Goal: Transaction & Acquisition: Download file/media

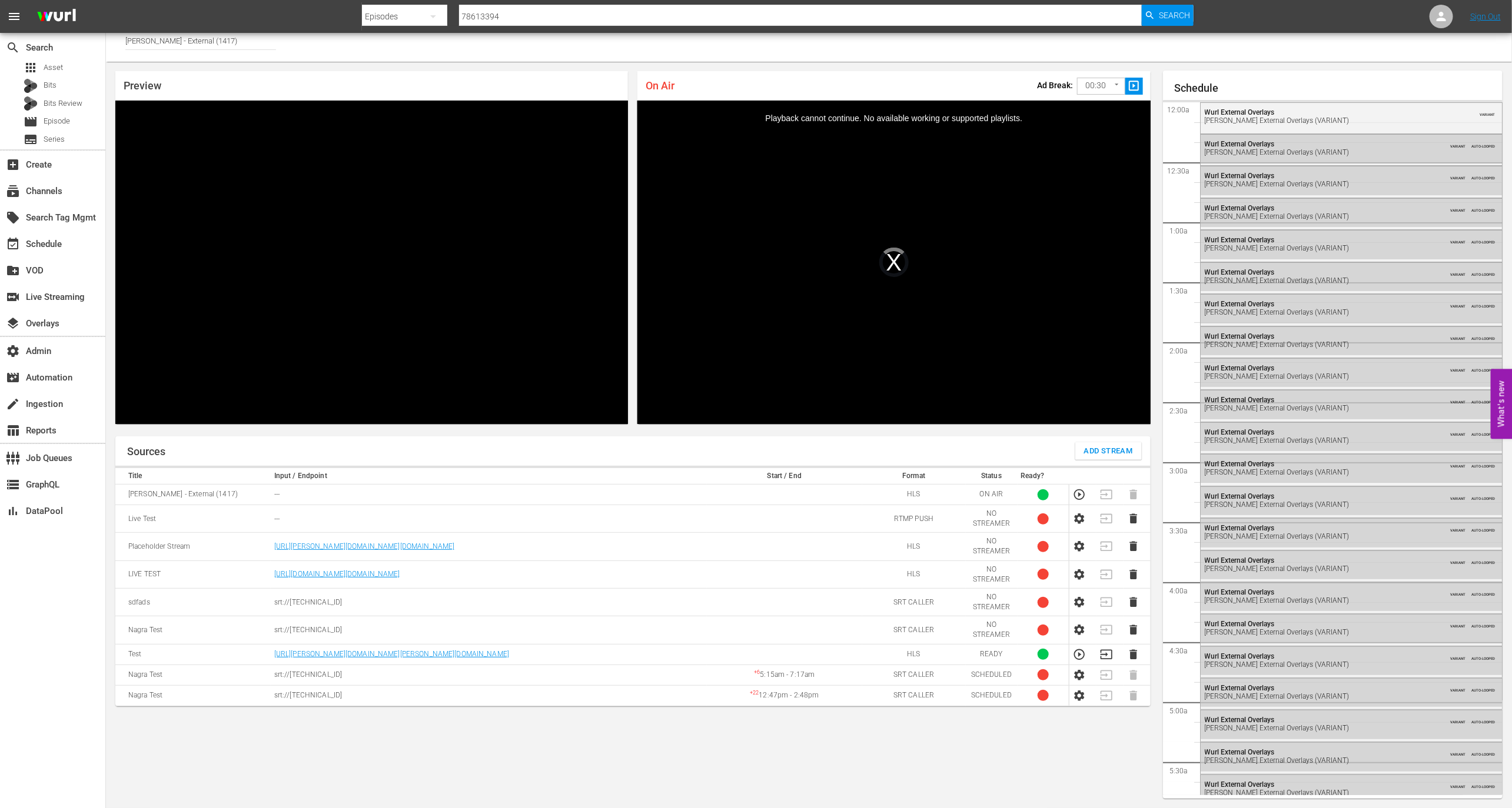
scroll to position [1777, 0]
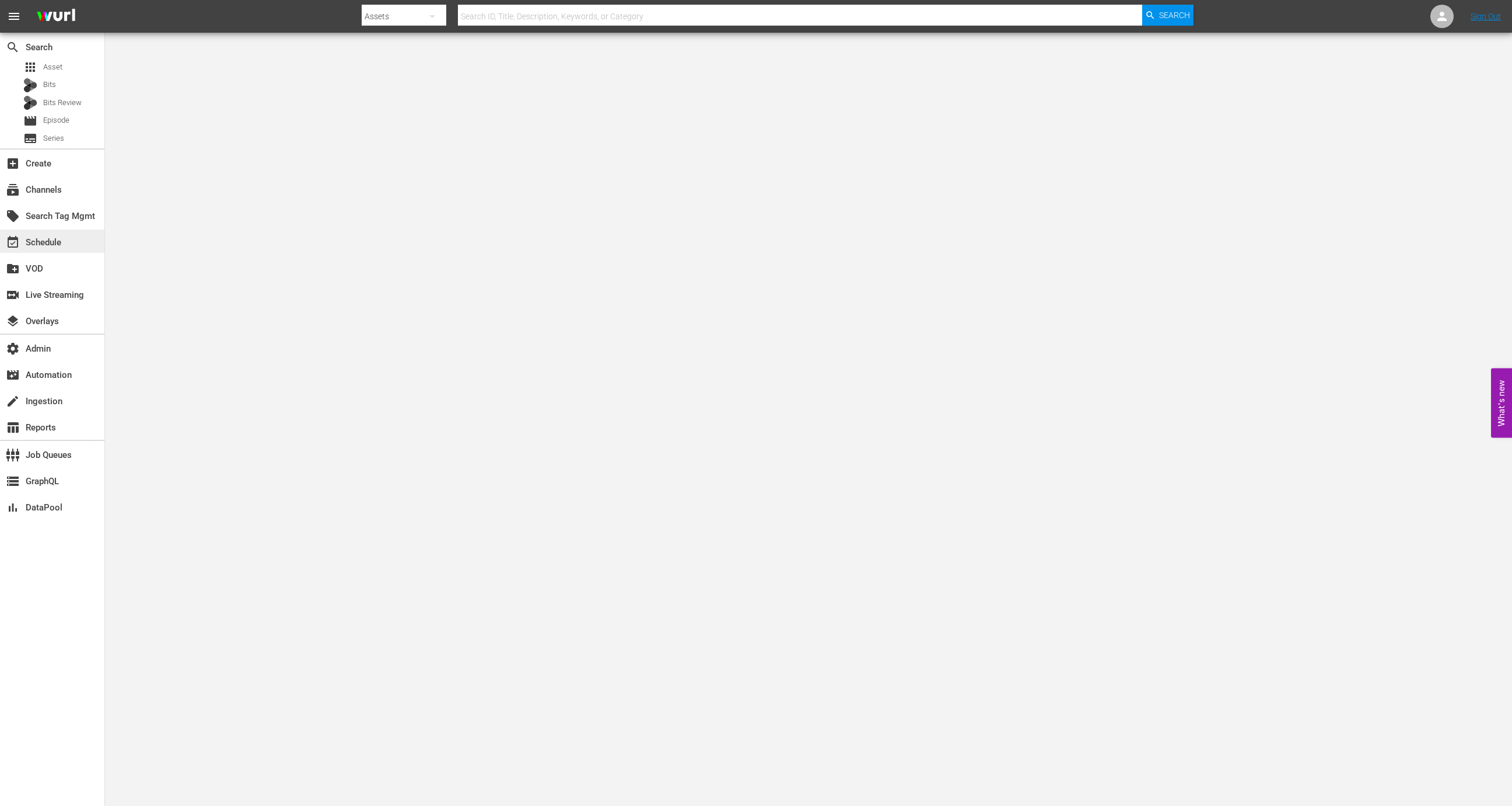
click at [77, 232] on div "event_available Schedule" at bounding box center [52, 241] width 104 height 24
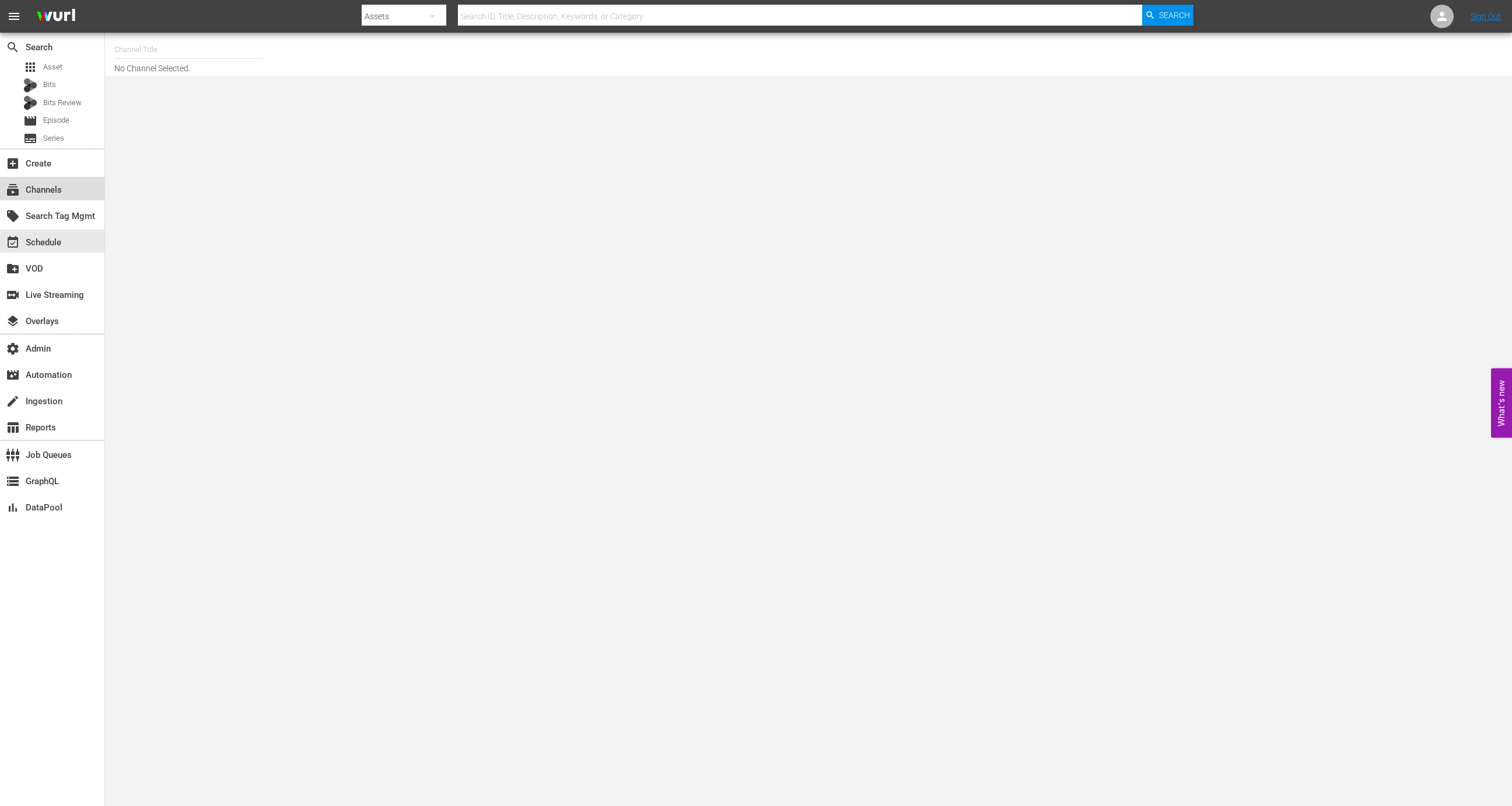
click at [84, 181] on div "subscriptions Channels" at bounding box center [52, 189] width 104 height 24
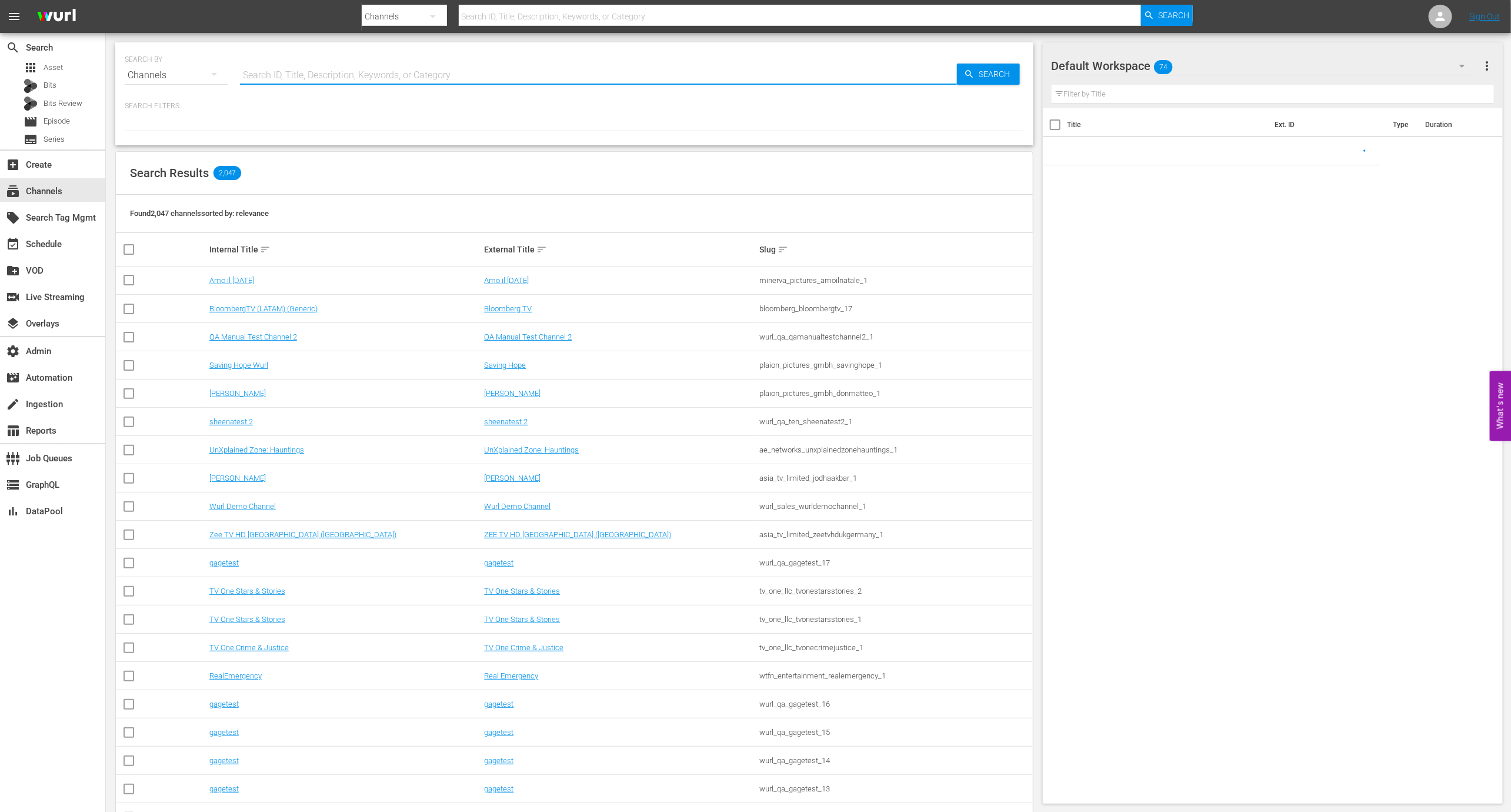
click at [340, 76] on input "text" at bounding box center [599, 74] width 717 height 28
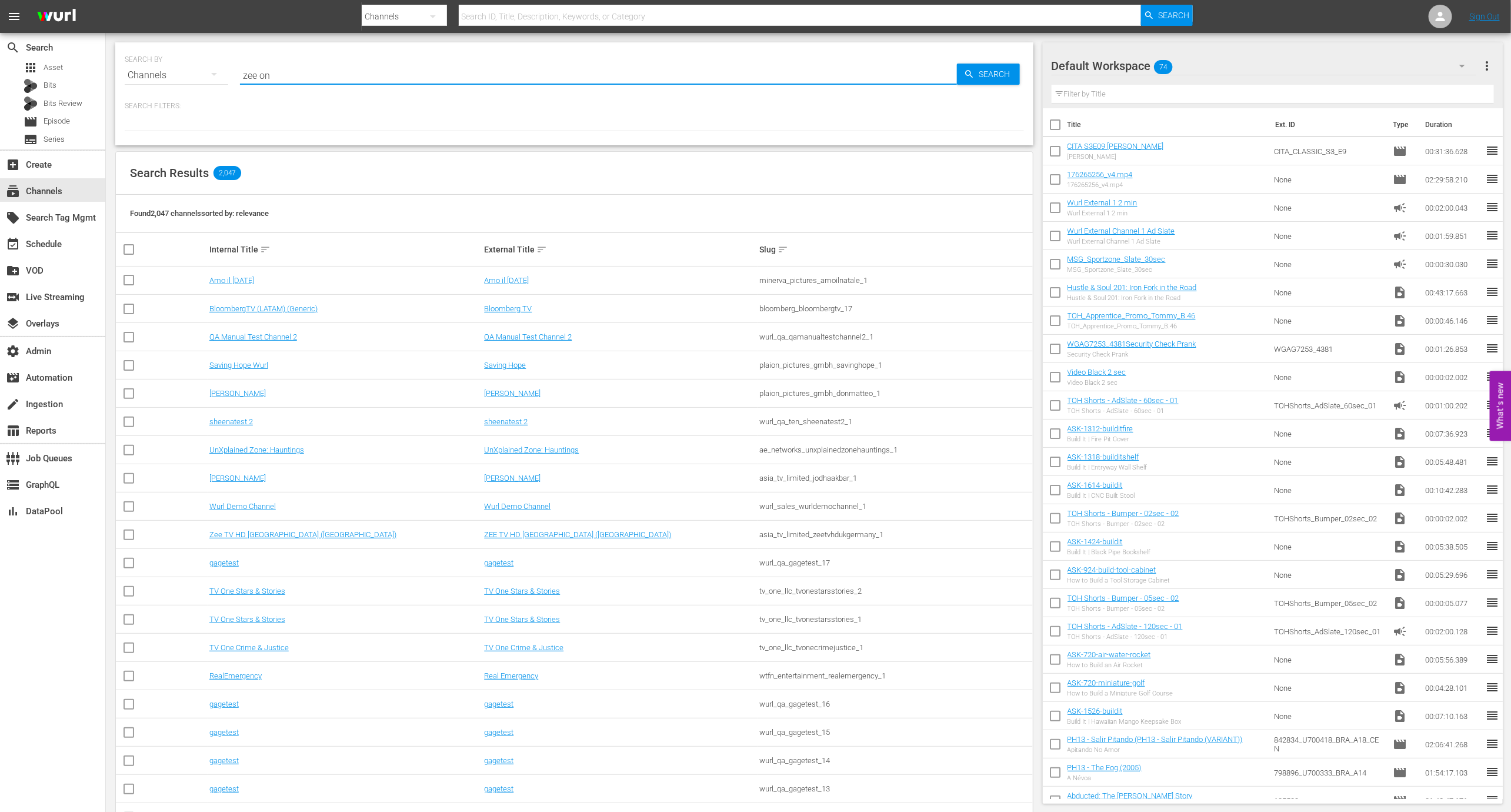
type input "zee one"
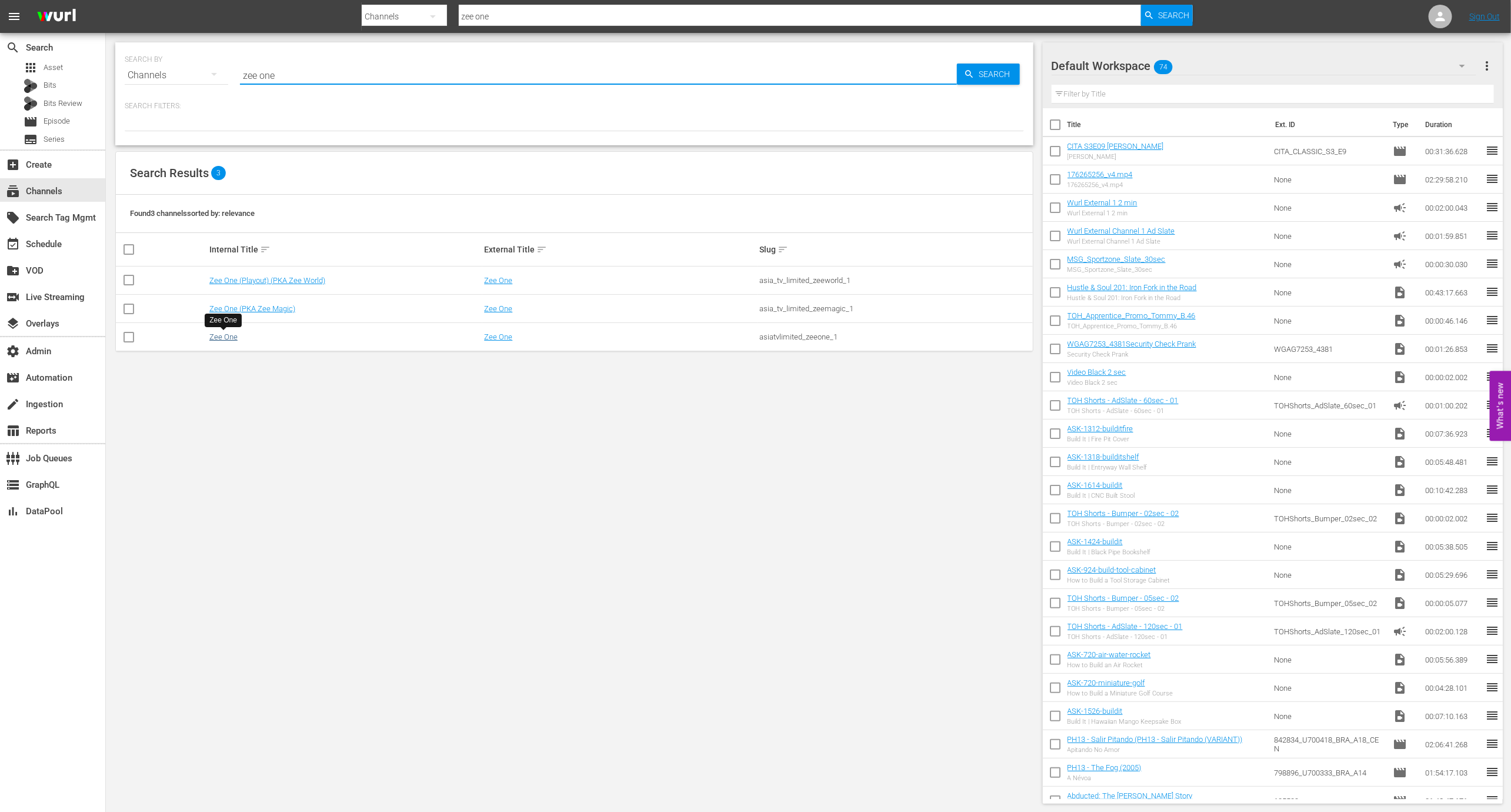
type input "zee one"
click at [227, 338] on link "Zee One" at bounding box center [223, 337] width 28 height 8
click at [269, 308] on link "Zee One (PKA Zee Magic)" at bounding box center [253, 309] width 86 height 8
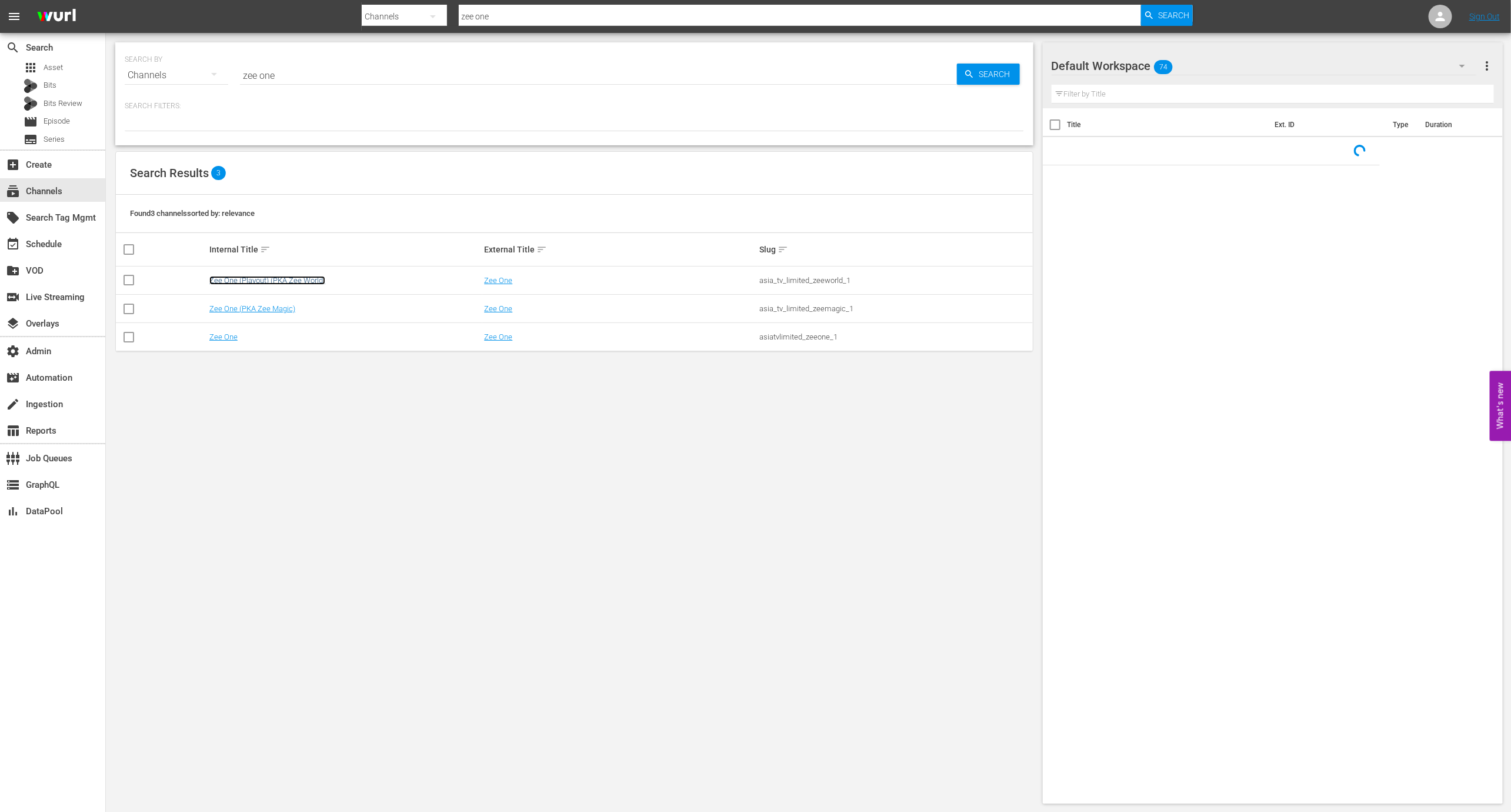
click at [309, 277] on link "Zee One (Playout) (PKA Zee World)" at bounding box center [267, 280] width 116 height 8
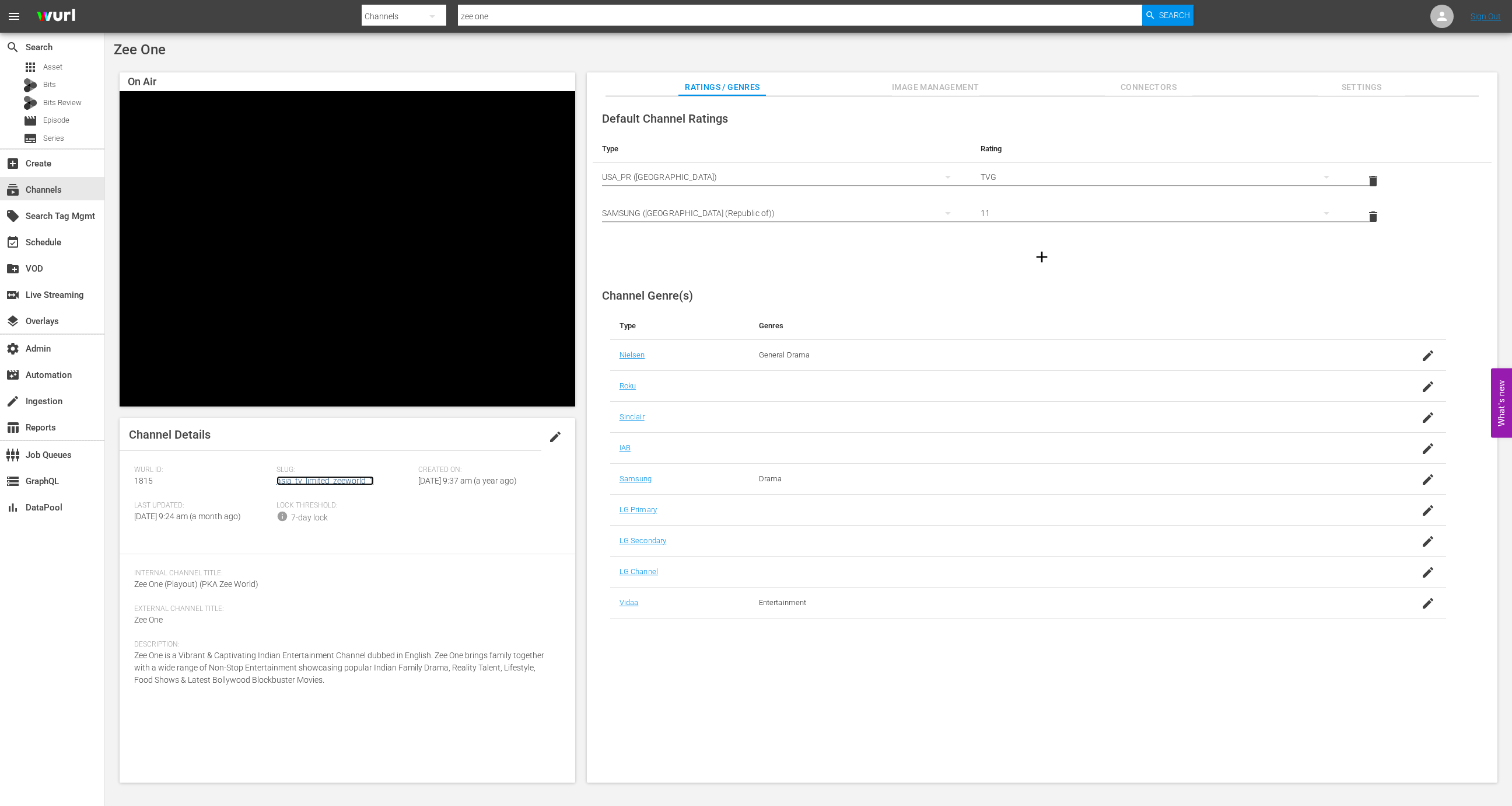
click at [347, 484] on link "asia_tv_limited_zeeworld_1" at bounding box center [326, 480] width 97 height 9
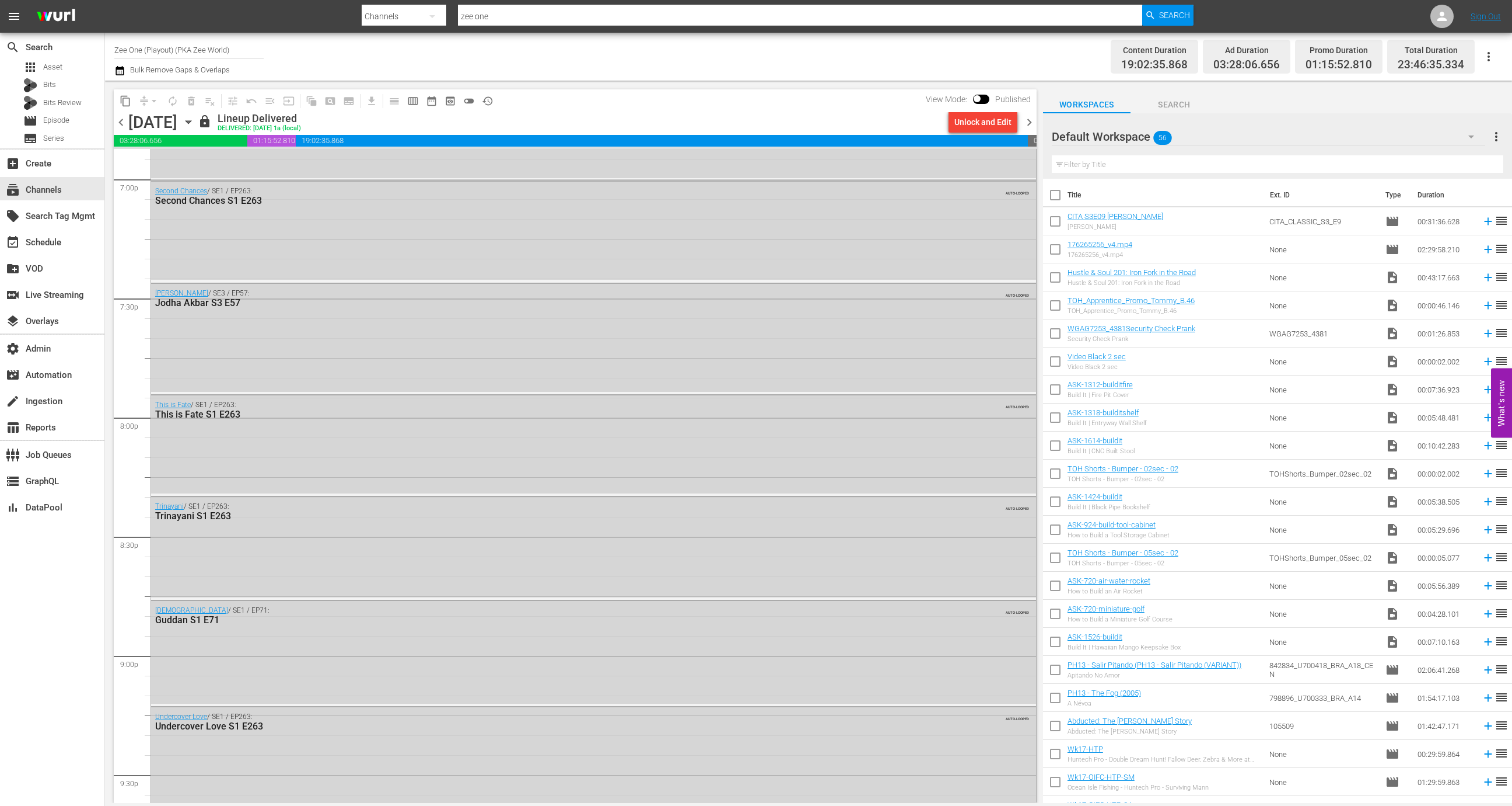
scroll to position [4459, 0]
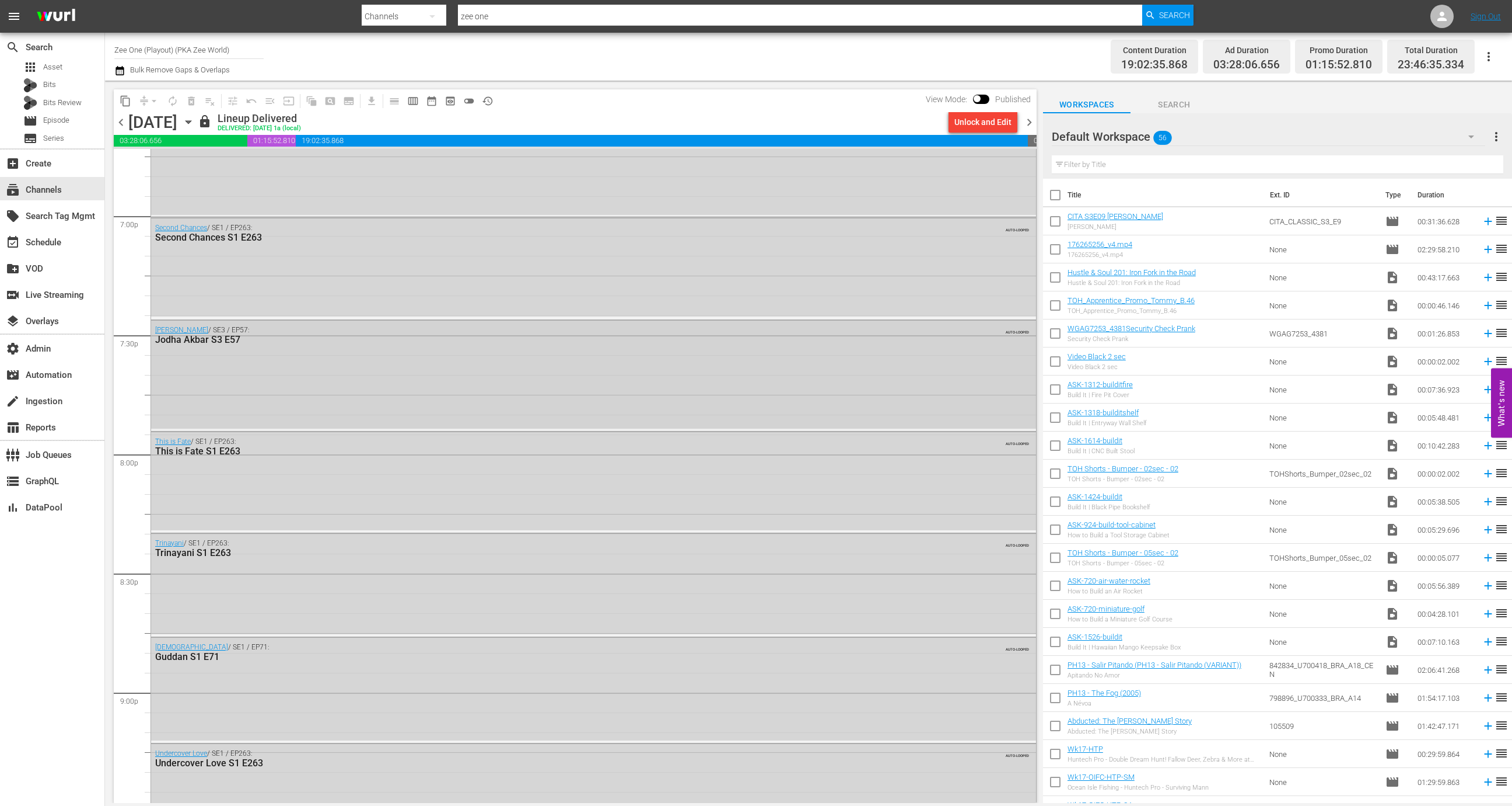
click at [589, 367] on div "Jodha Akbar / SE3 / EP57: Jodha Akbar S3 E57 AUTO-LOOPED" at bounding box center [593, 374] width 885 height 108
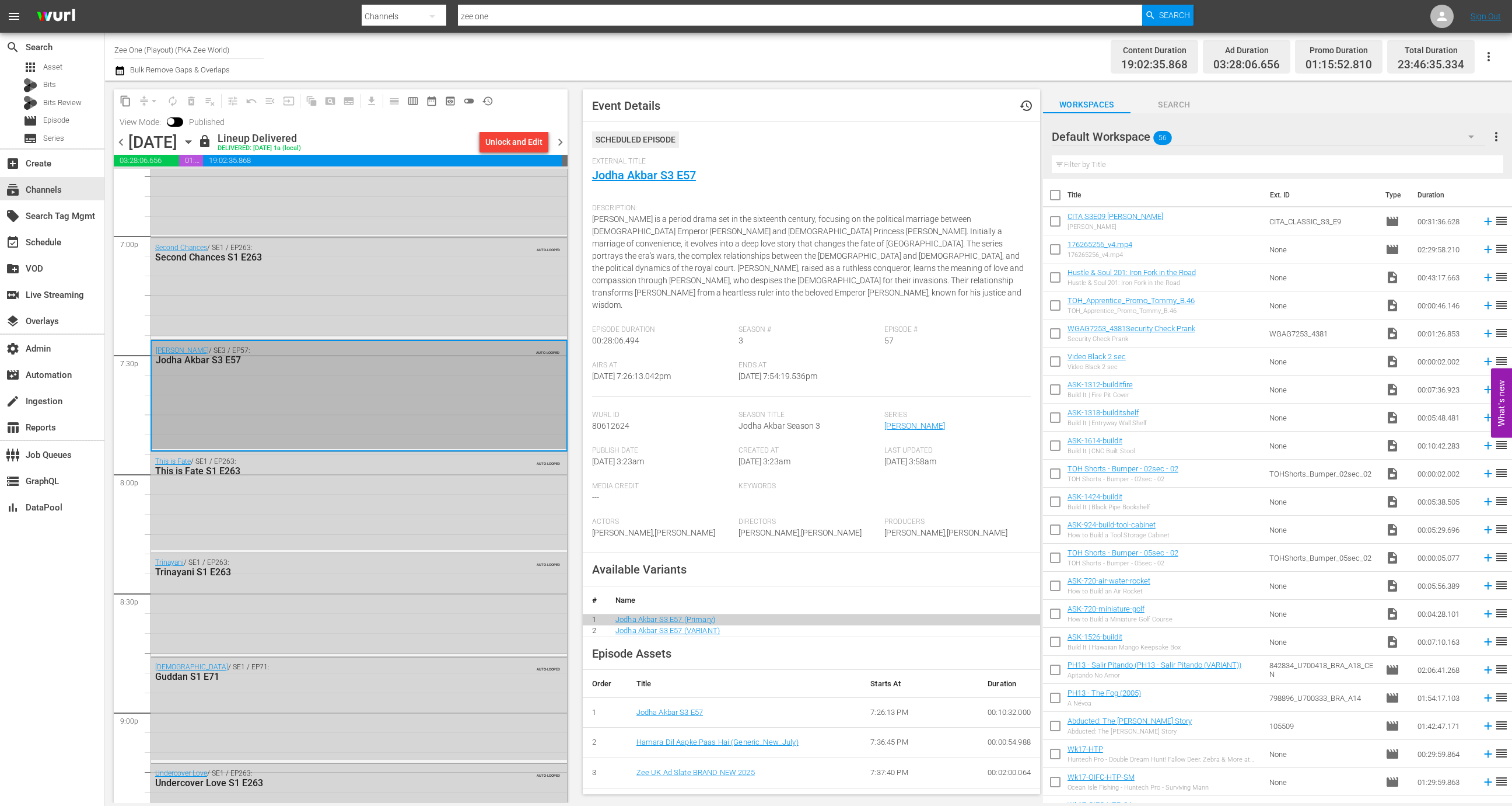
click at [681, 160] on span "External Title" at bounding box center [809, 161] width 433 height 9
click at [681, 177] on link "Jodha Akbar S3 E57" at bounding box center [644, 175] width 104 height 14
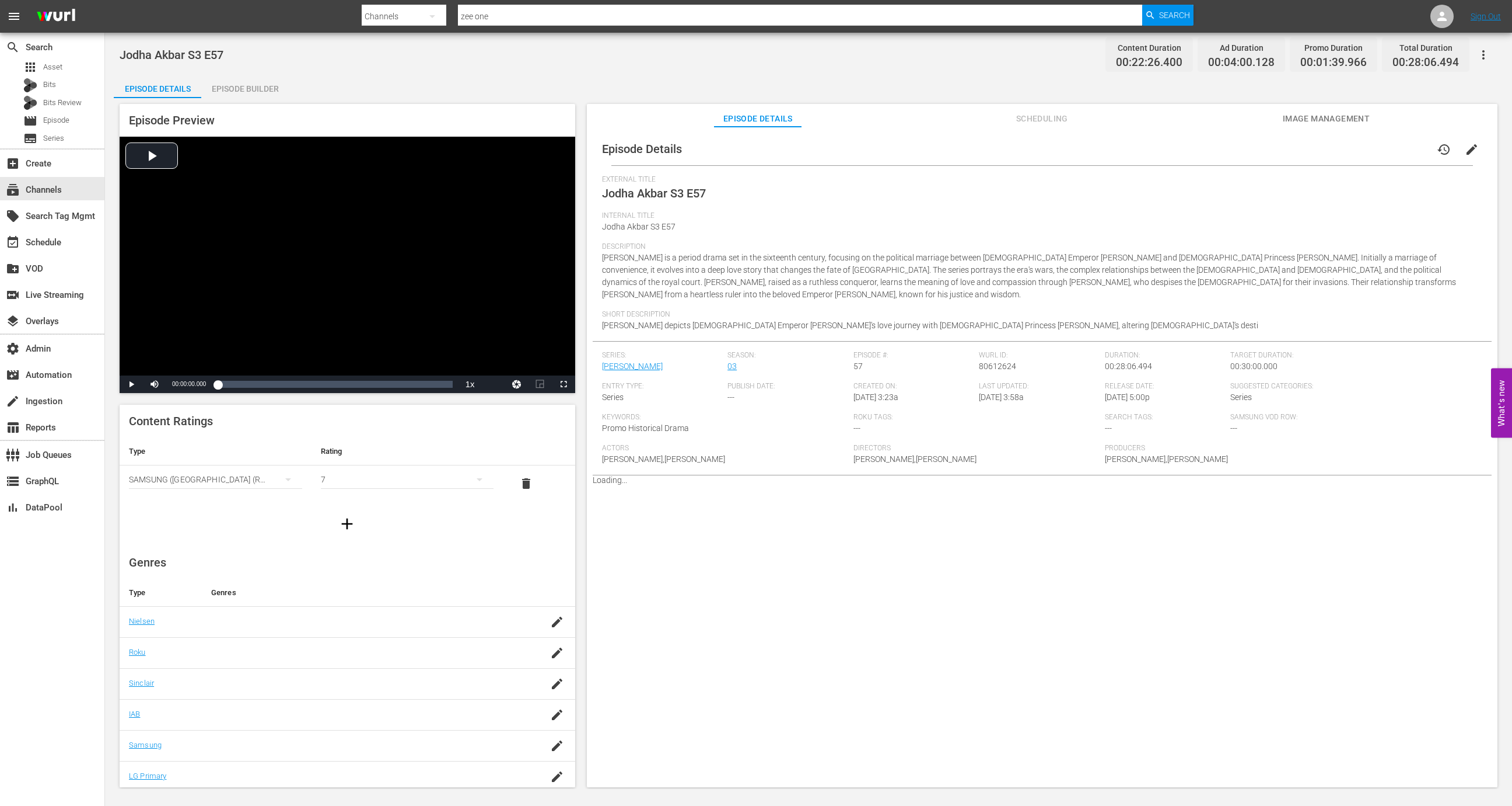
click at [244, 87] on div "Episode Builder" at bounding box center [245, 88] width 87 height 28
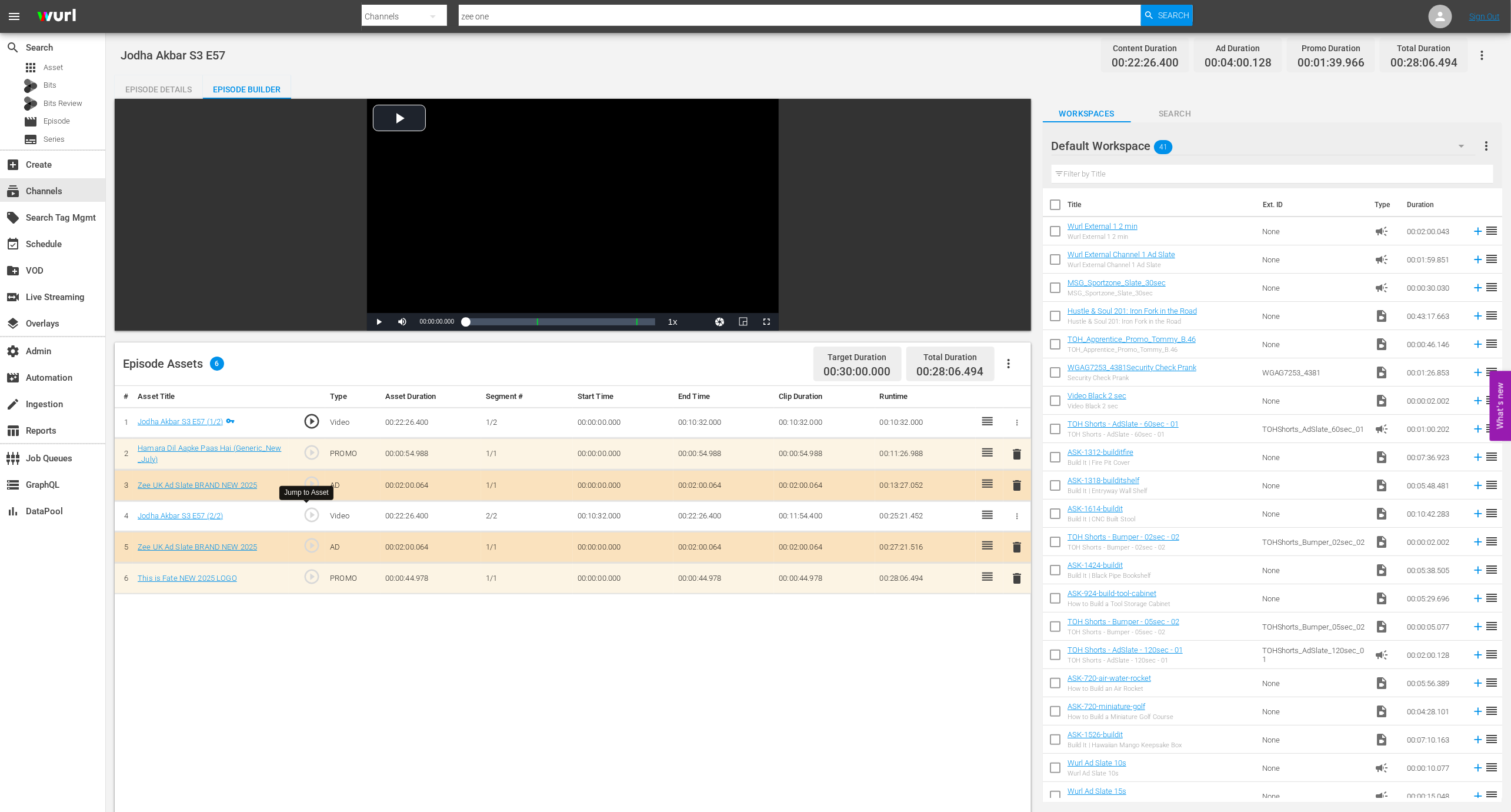
click at [312, 515] on span "play_circle_outline" at bounding box center [311, 514] width 18 height 18
click at [315, 421] on span "play_circle_outline" at bounding box center [311, 420] width 18 height 18
click at [576, 320] on div "Loaded : 0.44% 00:16:24.661 Jodha Akbar S3 E57 (2/2) 00:00:00.000" at bounding box center [561, 321] width 190 height 12
click at [552, 324] on div "Loaded : 60.66% 00:12:39.446 Zee UK Ad Slate BRAND NEW 2025 00:13:29.946" at bounding box center [561, 321] width 190 height 12
click at [403, 321] on span "Video Player" at bounding box center [403, 321] width 0 height 0
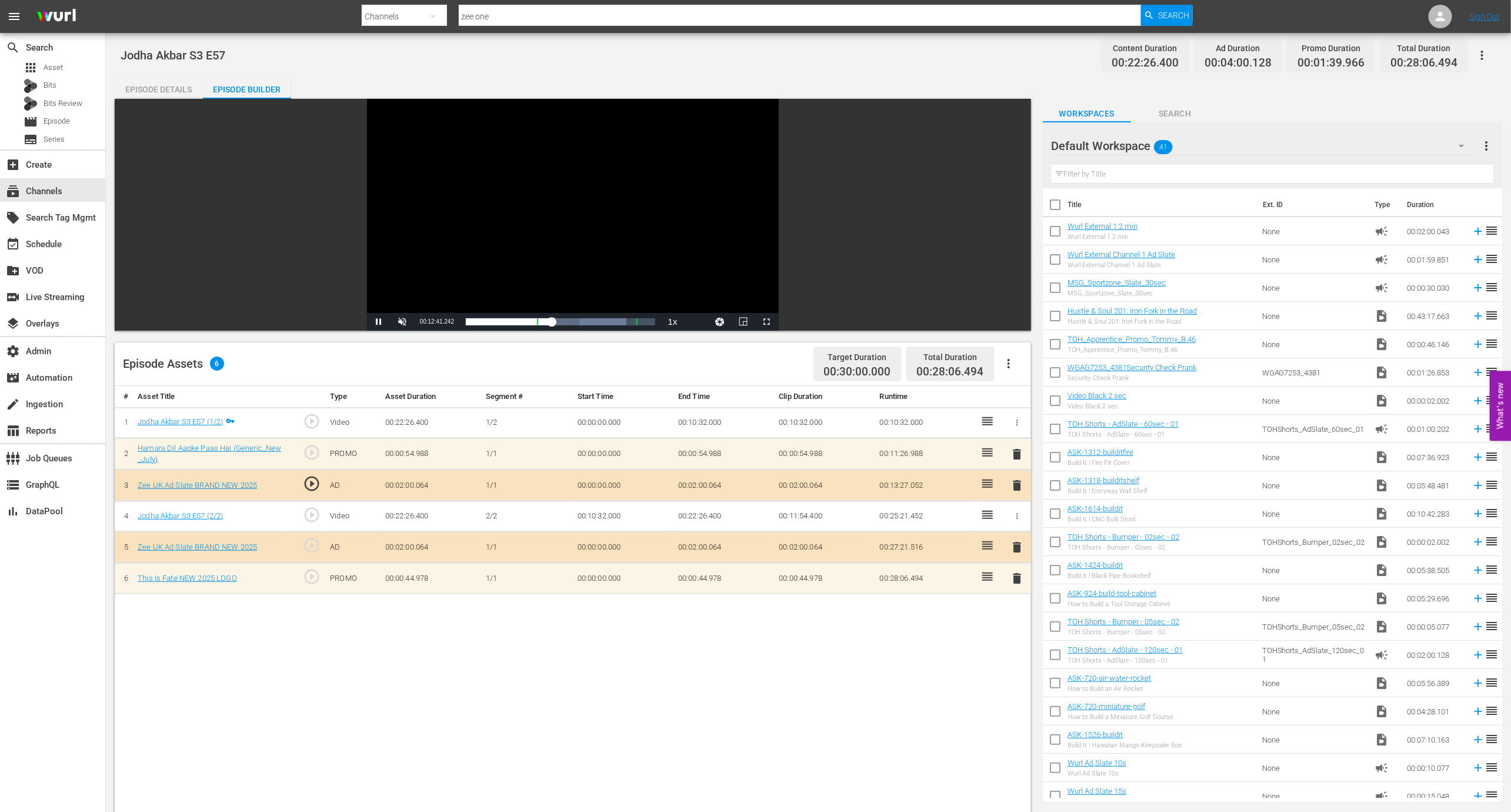
click at [315, 417] on span "play_circle_outline" at bounding box center [311, 420] width 18 height 18
click at [510, 321] on div "00:06:32.816 Jodha Akbar S3 E57 (1/2)" at bounding box center [510, 321] width 1 height 12
click at [525, 326] on div "00:08:48.993 Jodha Akbar S3 E57 (1/2)" at bounding box center [525, 321] width 1 height 12
click at [61, 238] on div "event_available Schedule" at bounding box center [33, 242] width 66 height 11
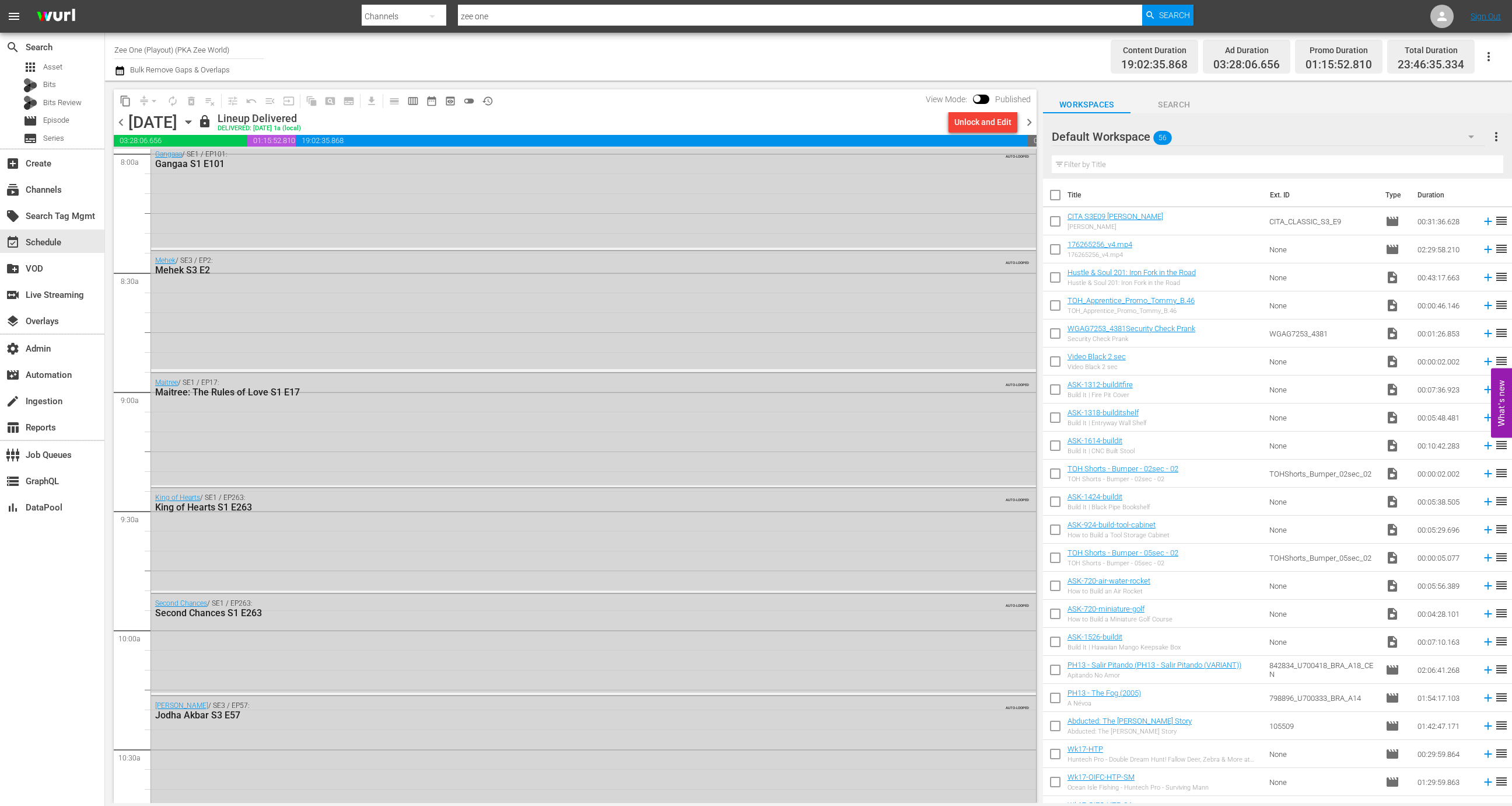
scroll to position [2186, 0]
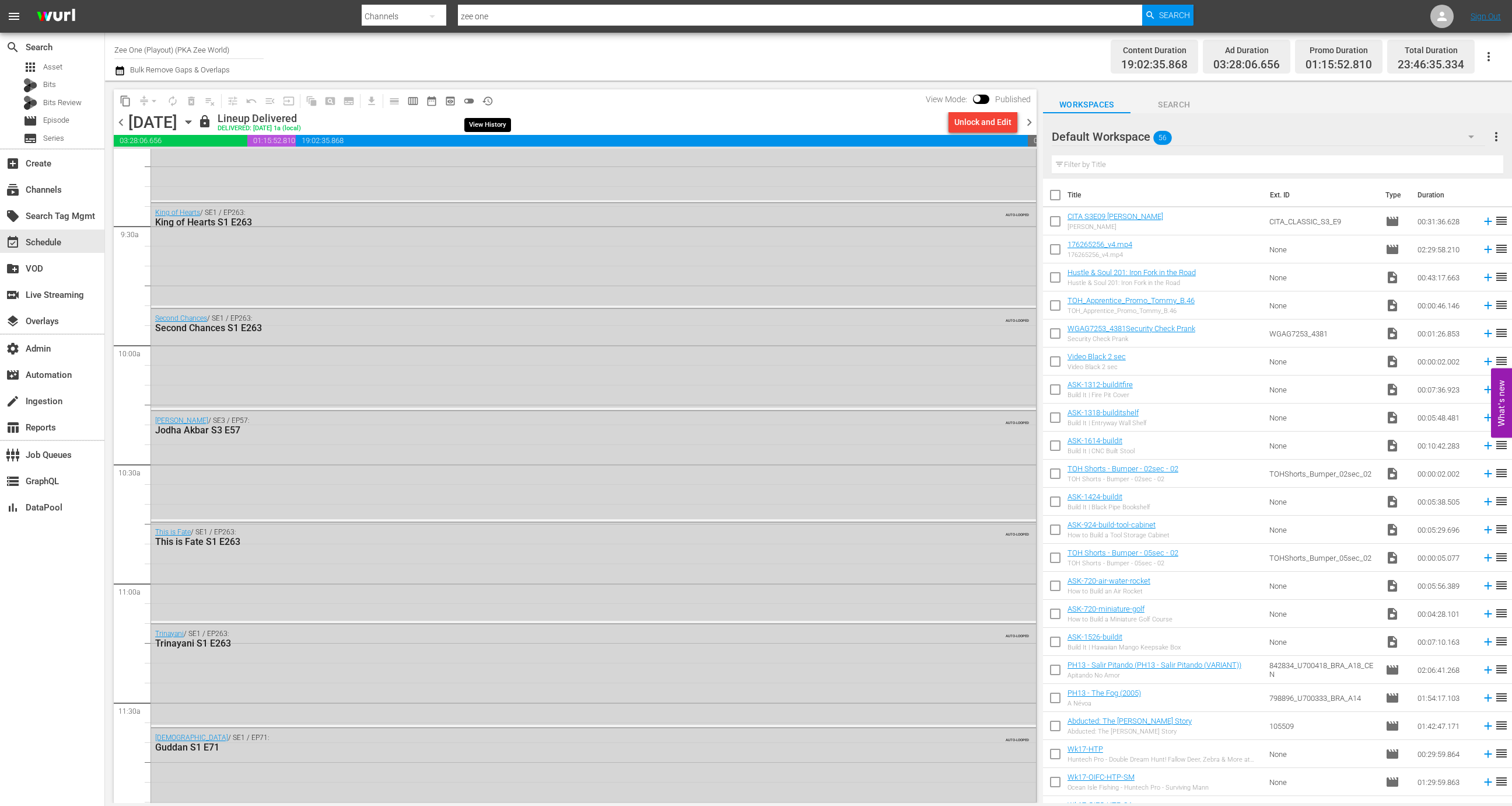
click at [489, 98] on span "history_outlined" at bounding box center [487, 101] width 12 height 12
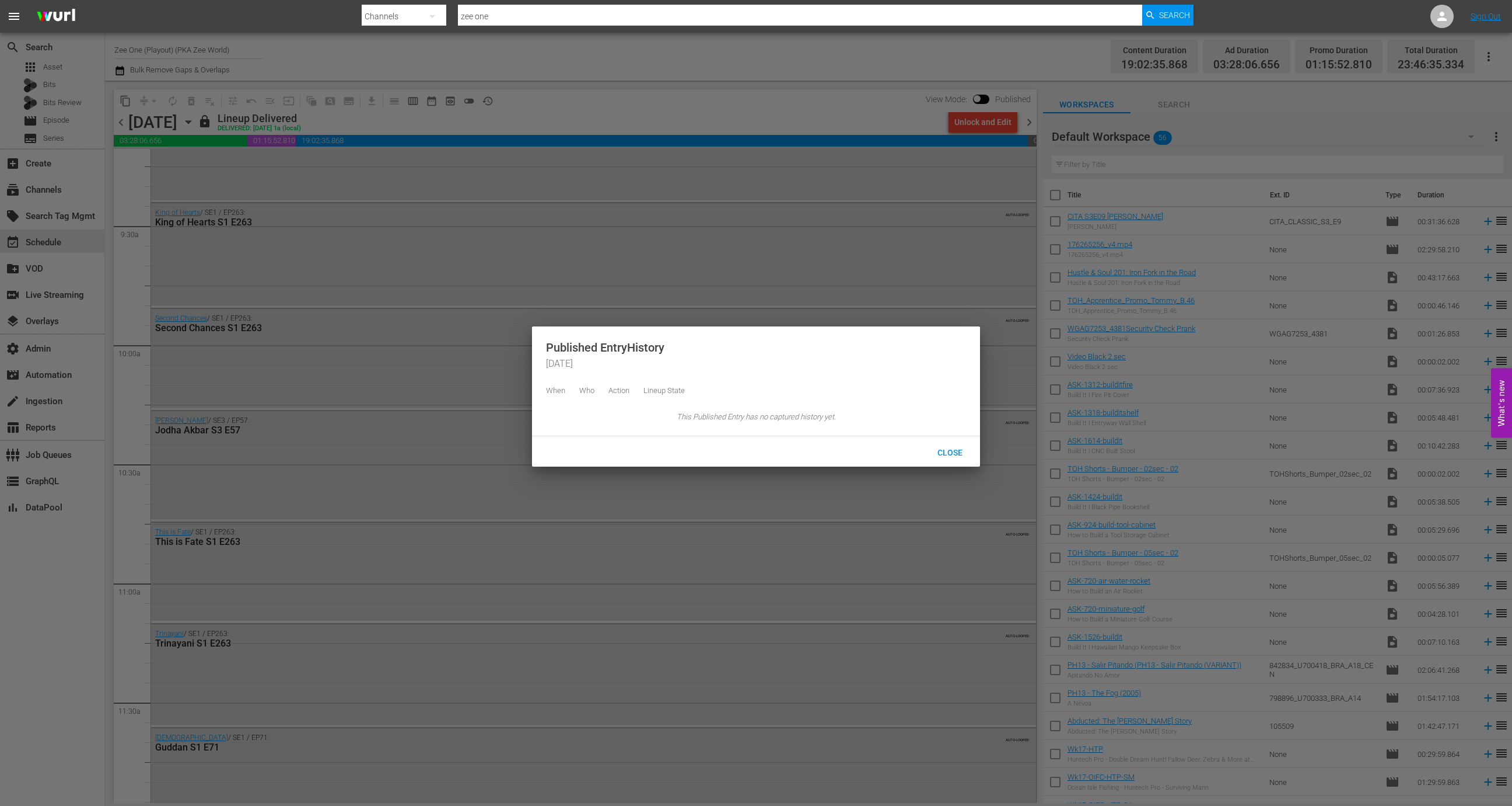
click at [490, 99] on div at bounding box center [756, 403] width 1512 height 806
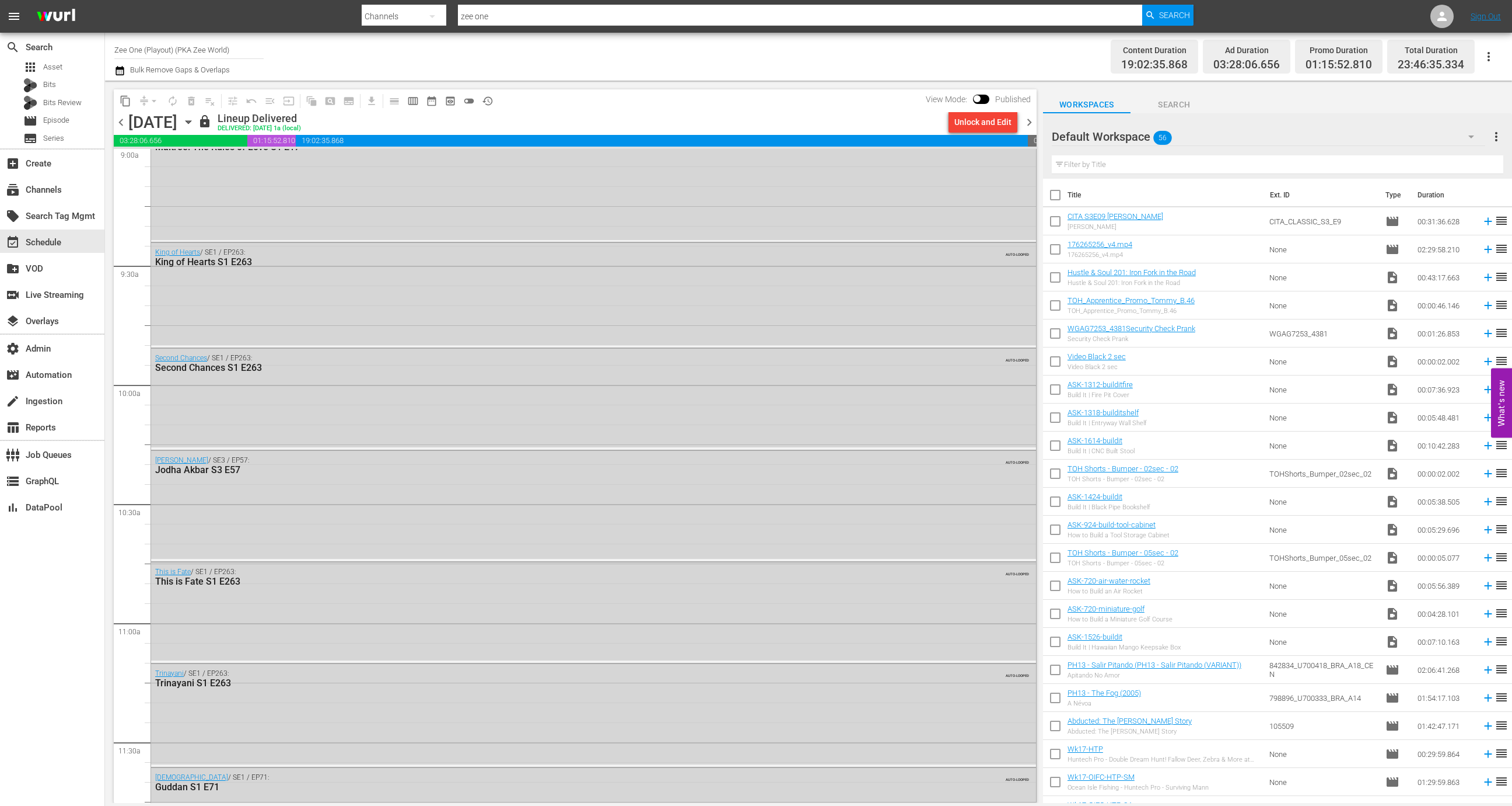
scroll to position [2143, 0]
click at [445, 405] on div "Second Chances / SE1 / EP263: Second Chances S1 E263 AUTO-LOOPED" at bounding box center [593, 400] width 885 height 98
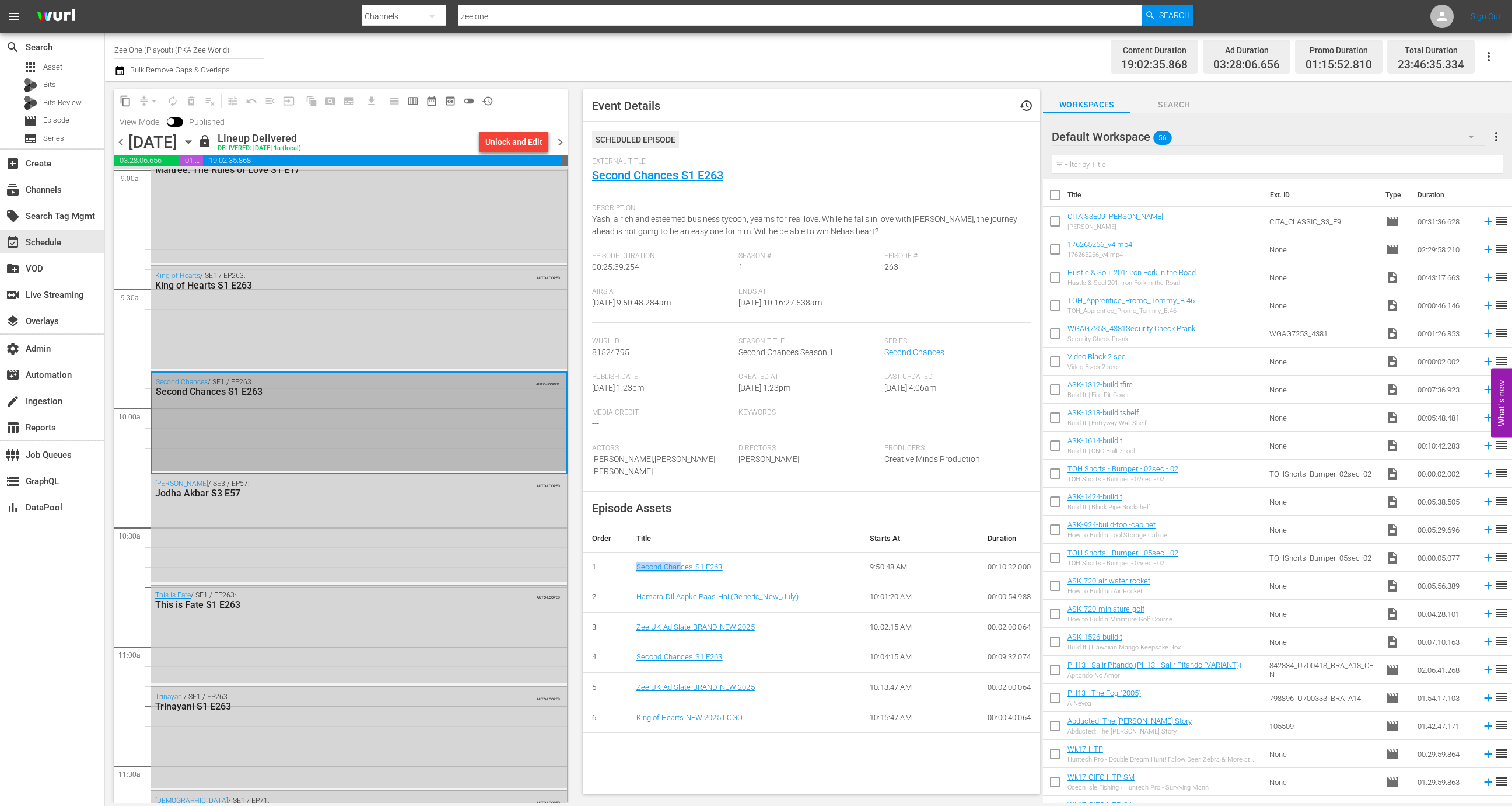
click at [679, 562] on div "Second Chances S1 E263" at bounding box center [744, 567] width 216 height 11
click at [680, 568] on link "Second Chances S1 E263" at bounding box center [680, 567] width 86 height 8
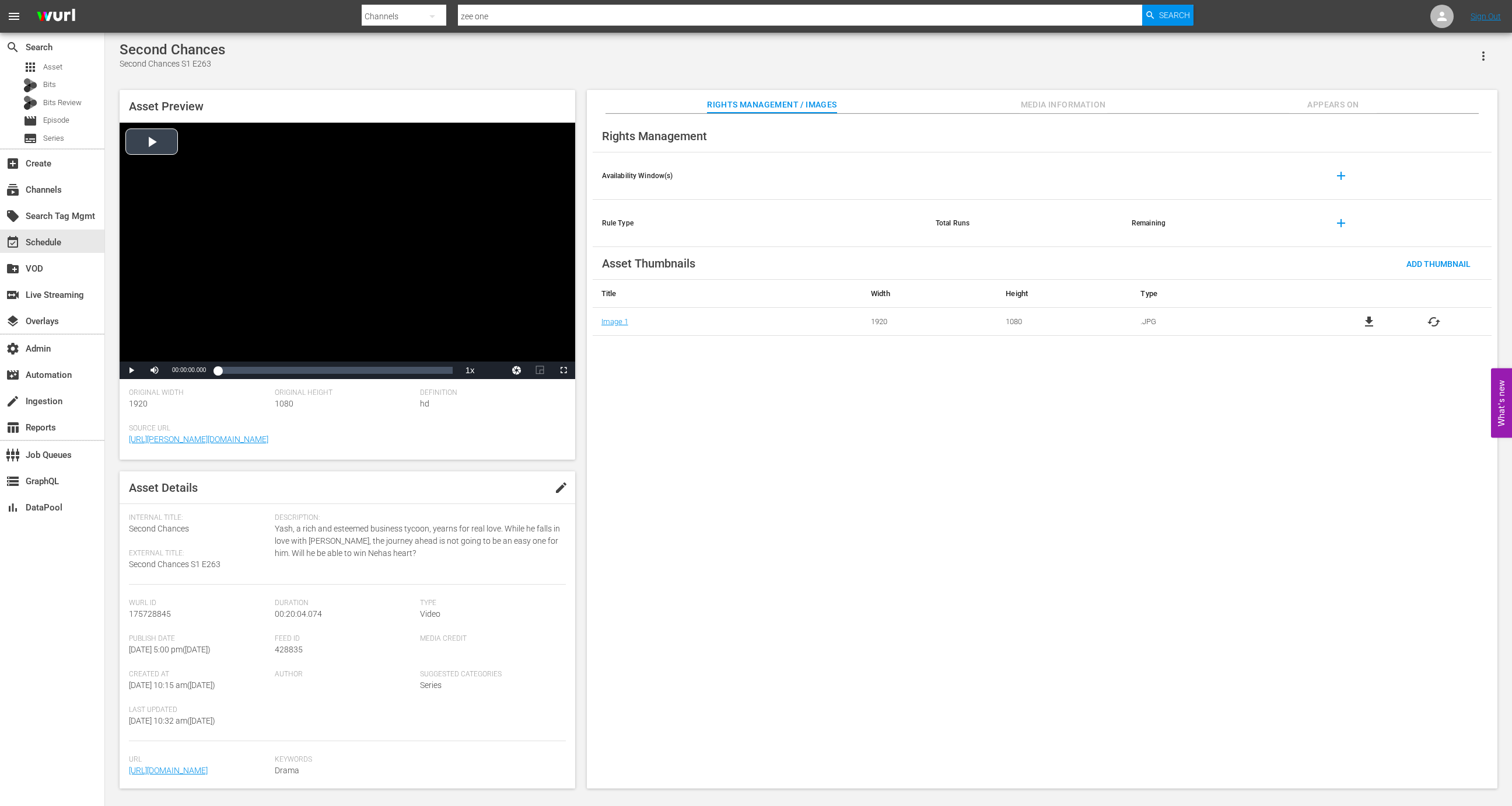
click at [493, 262] on div "Video Player" at bounding box center [347, 242] width 456 height 238
click at [154, 370] on span "Video Player" at bounding box center [154, 370] width 0 height 0
click at [353, 369] on div "Loaded : 1.50% 00:11:13.782 00:00:01.434" at bounding box center [335, 370] width 235 height 12
click at [399, 369] on div "Loaded : 56.86% 00:15:05.296 00:11:17.095" at bounding box center [335, 370] width 235 height 12
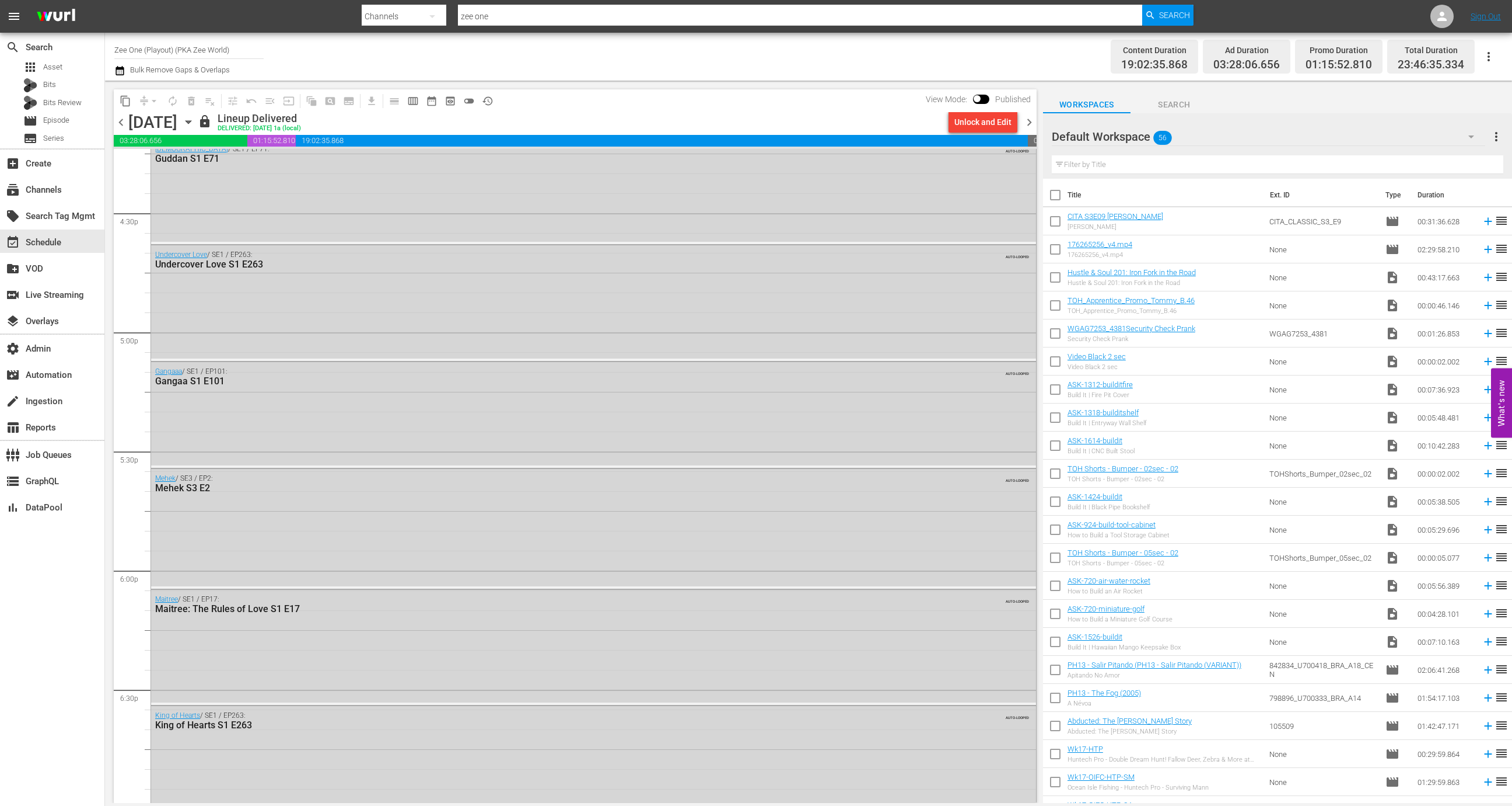
scroll to position [3883, 0]
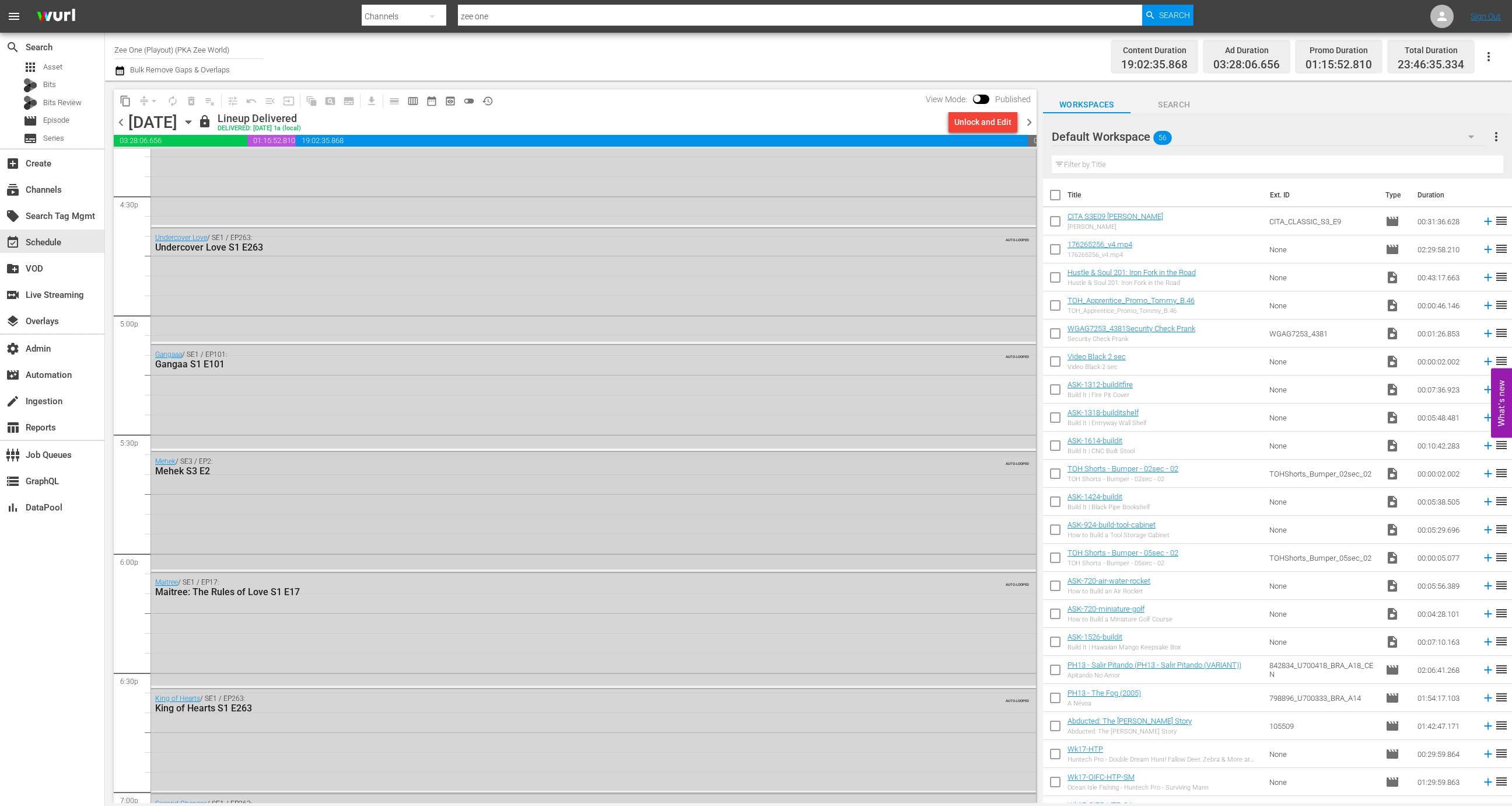
click at [529, 518] on div "Mehek / SE3 / EP2: Mehek S3 E2 AUTO-LOOPED" at bounding box center [593, 510] width 885 height 118
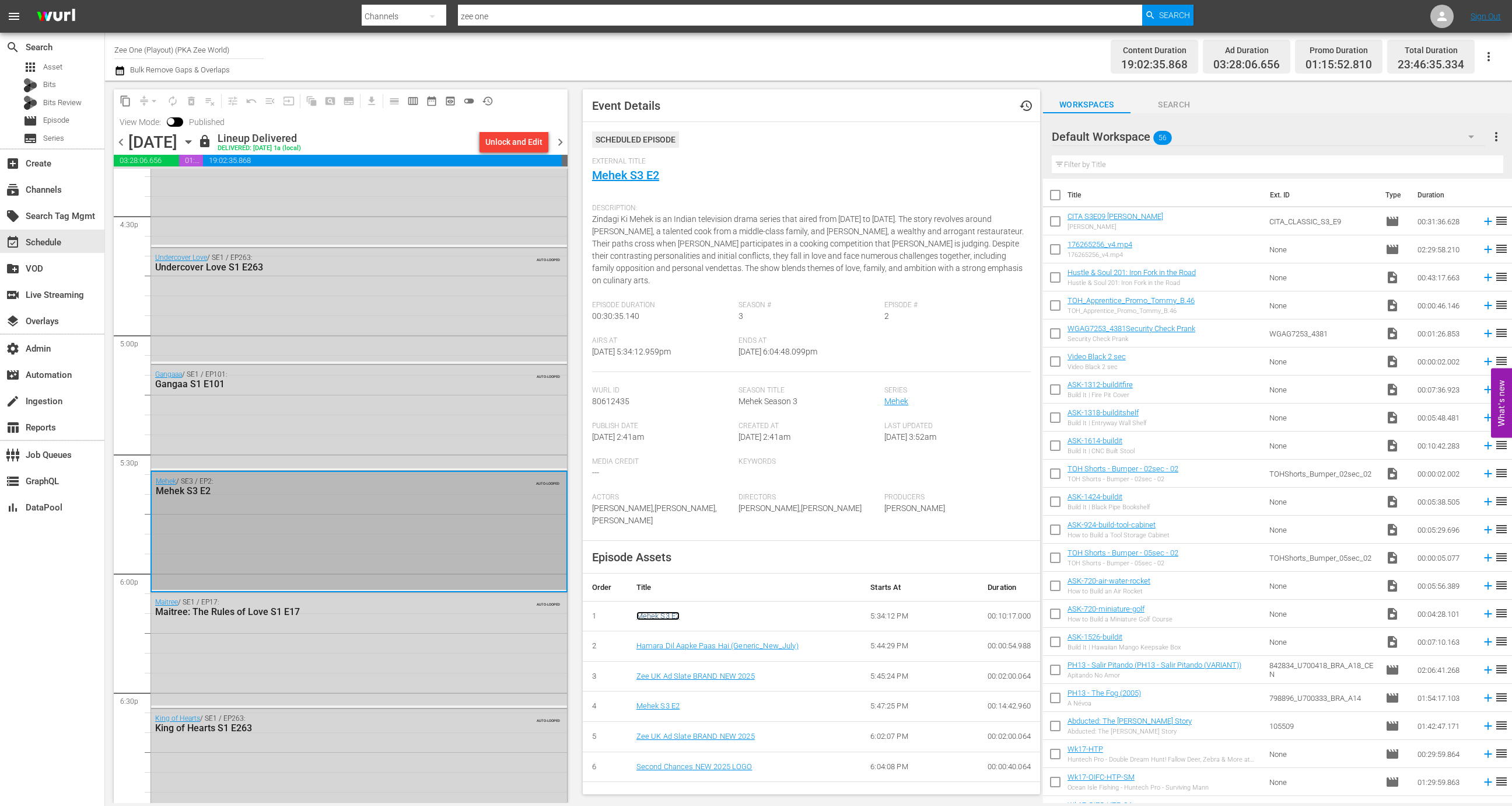
click at [652, 615] on link "Mehek S3 E2" at bounding box center [659, 615] width 44 height 8
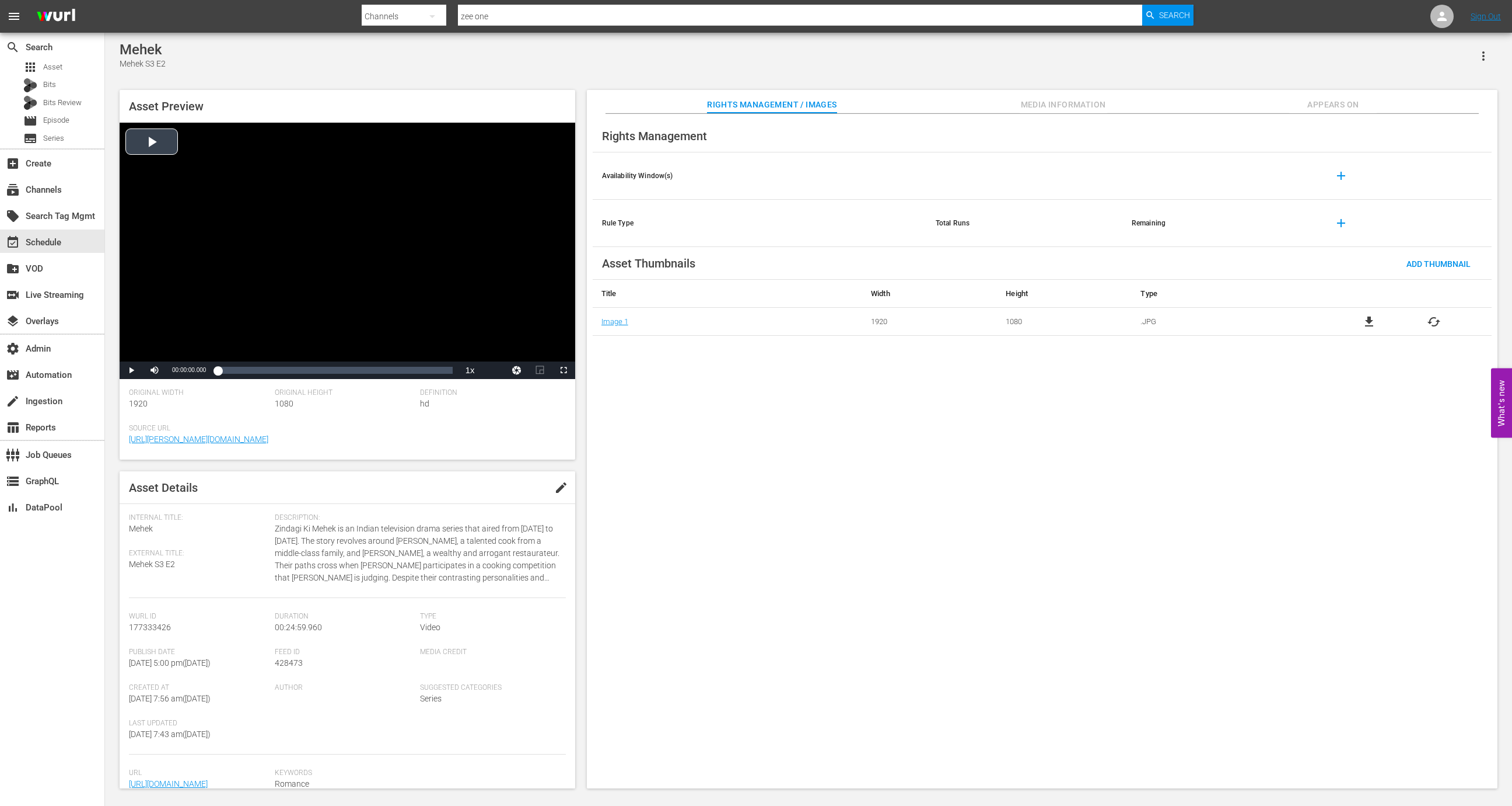
click at [457, 234] on div "Video Player" at bounding box center [347, 242] width 456 height 238
click at [154, 370] on span "Video Player" at bounding box center [154, 370] width 0 height 0
click at [319, 370] on div "Loaded : 1.19% 00:10:15.368 00:00:01.058" at bounding box center [335, 370] width 235 height 12
click at [388, 381] on div "Asset Preview Video Player is loading. Play Video Pause Unmute 12% Current Time…" at bounding box center [347, 275] width 456 height 369
click at [395, 376] on div "Loaded : 42.84% 00:18:16.985 00:10:25.234" at bounding box center [335, 370] width 235 height 12
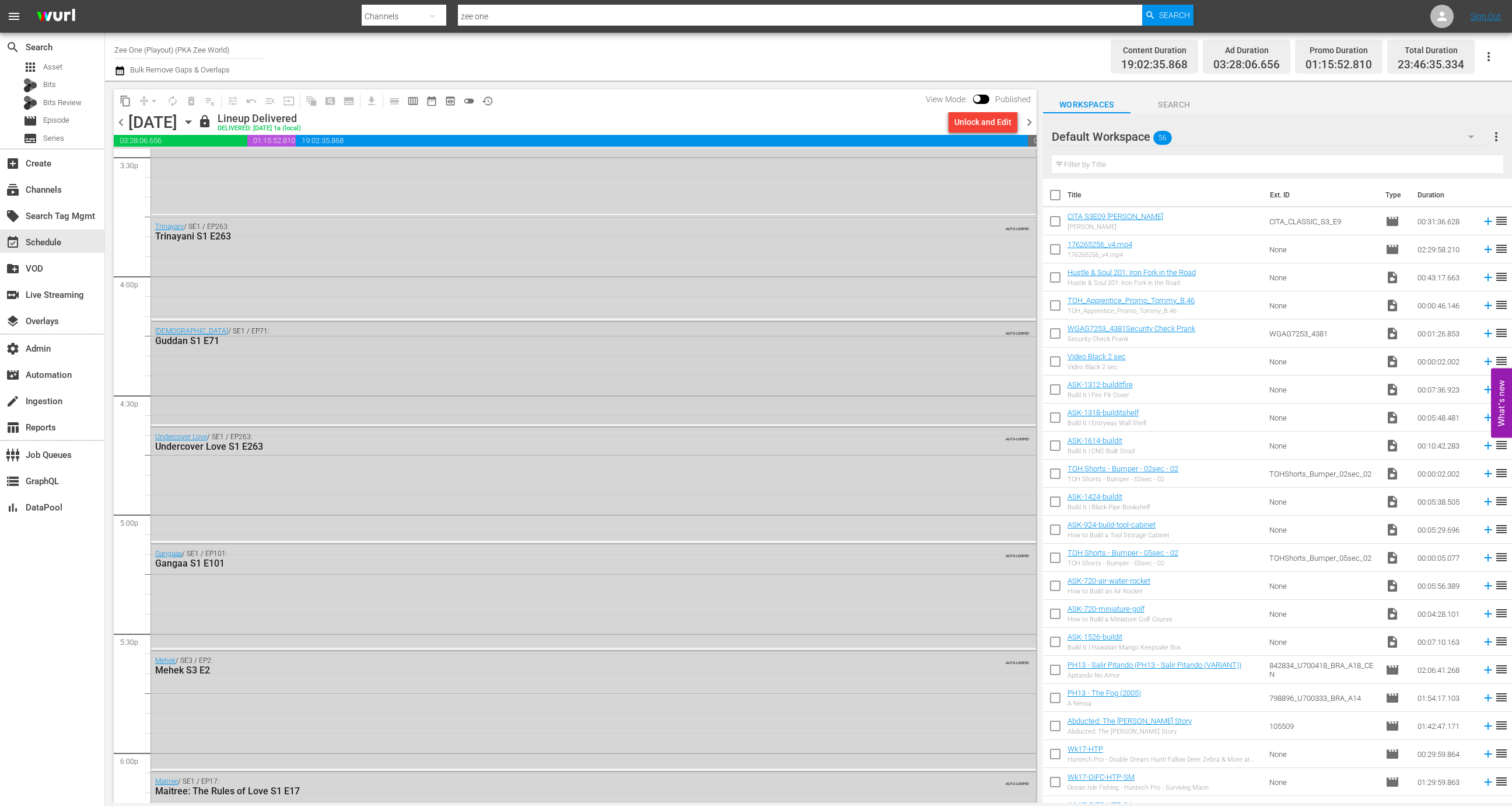
scroll to position [4008, 0]
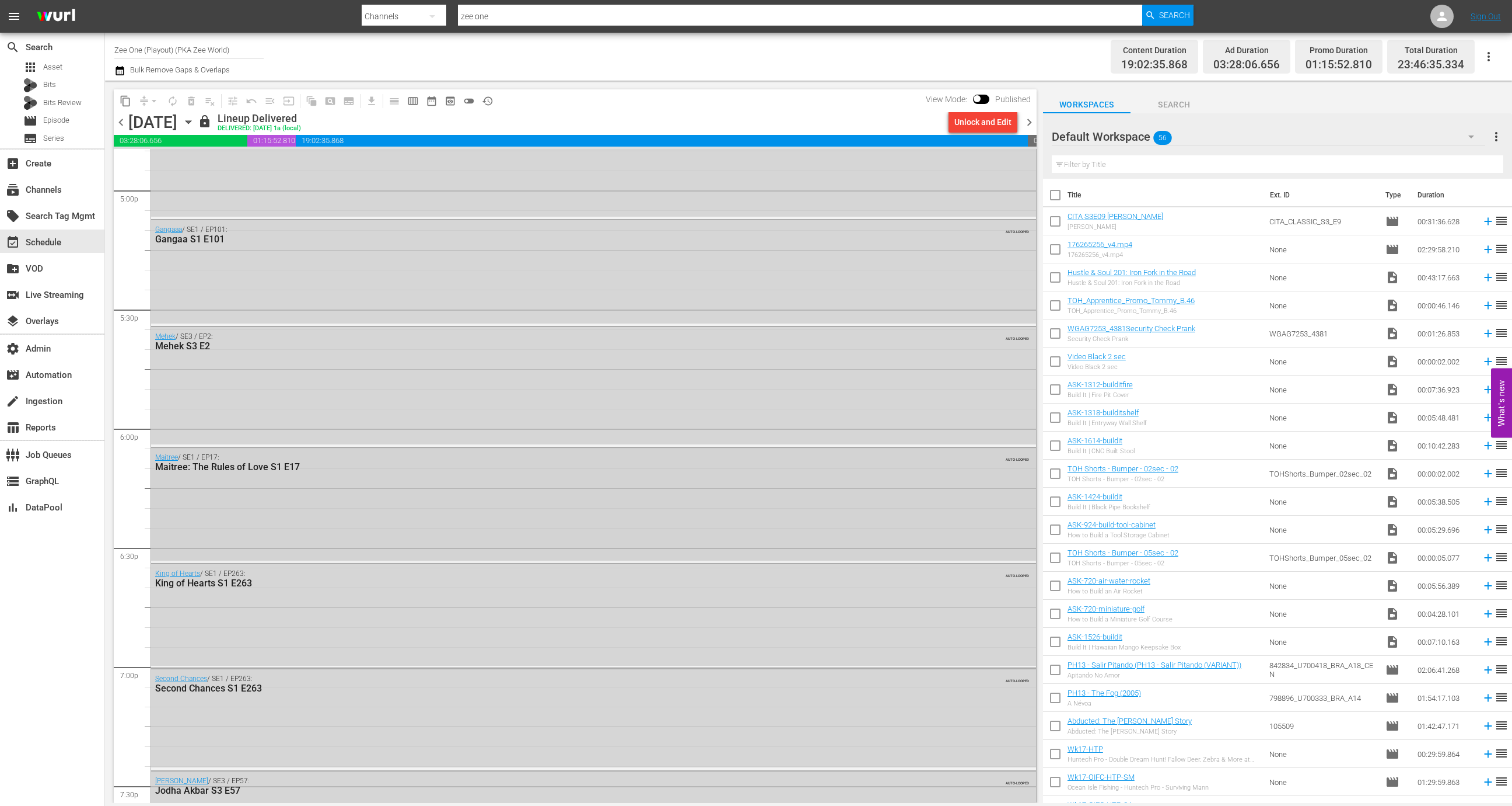
click at [579, 517] on div "Maitree / SE1 / EP17: Maitree: The Rules of Love S1 E17 AUTO-LOOPED" at bounding box center [593, 504] width 885 height 113
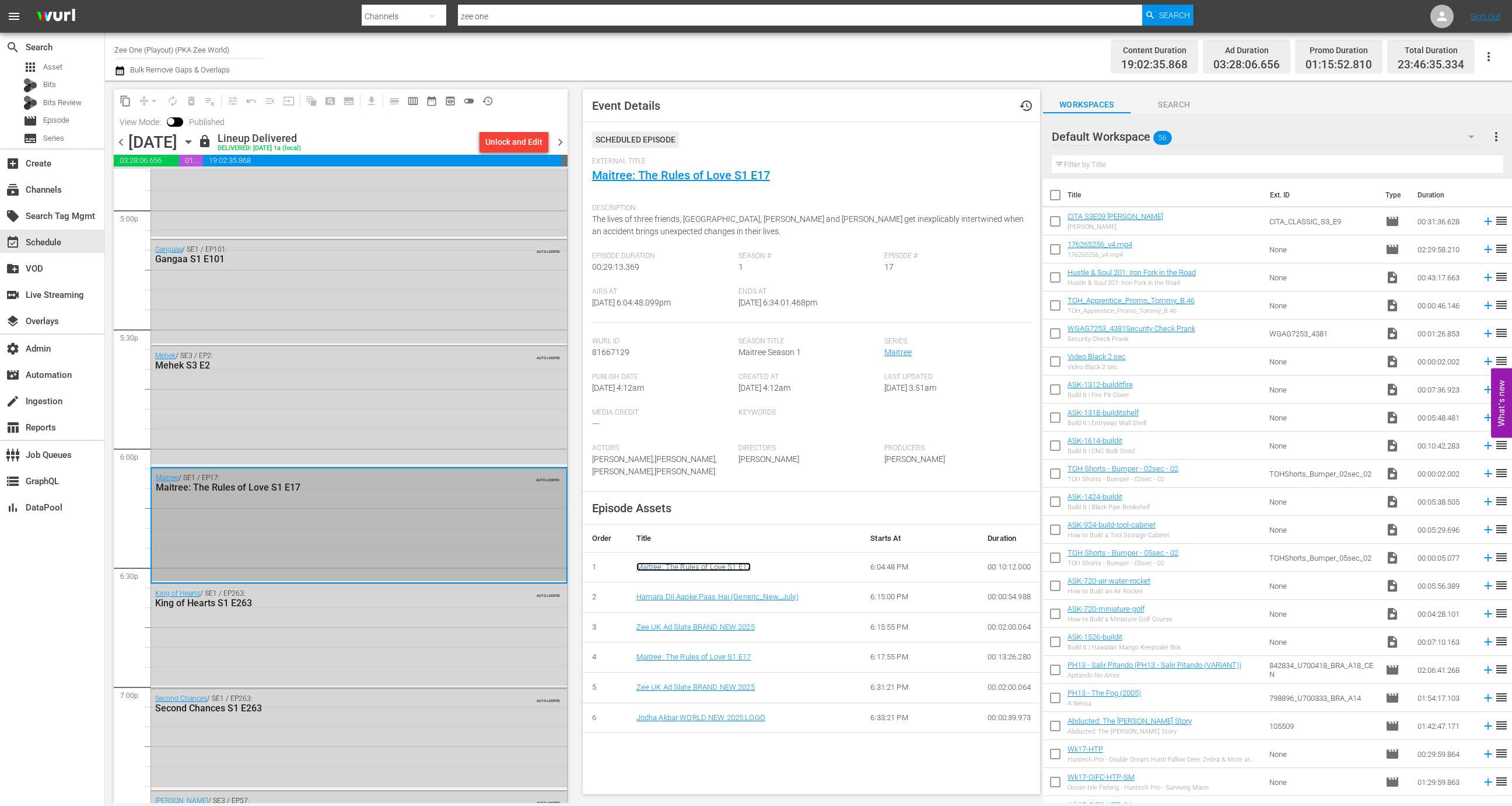
click at [665, 571] on link "Maitree: The Rules of Love S1 E17" at bounding box center [694, 567] width 115 height 8
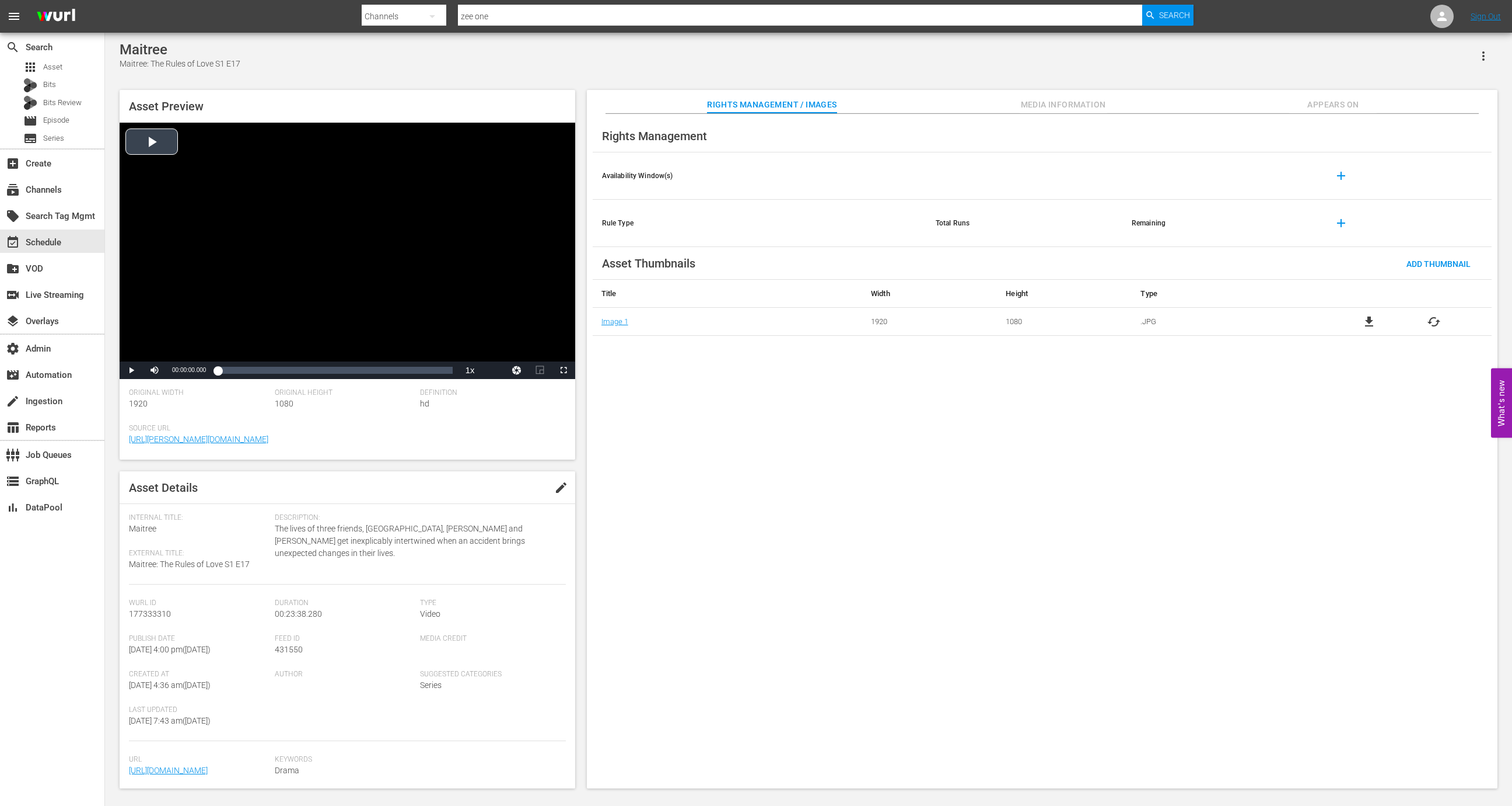
click at [303, 220] on div "Video Player" at bounding box center [347, 242] width 456 height 238
click at [367, 370] on div "Loaded : 0.84% 00:14:59.655 00:00:00.533" at bounding box center [335, 370] width 235 height 12
click at [154, 370] on span "Video Player" at bounding box center [154, 370] width 0 height 0
click at [390, 372] on div "00:17:24.305" at bounding box center [390, 370] width 1 height 12
click at [404, 374] on div "Loaded : 73.68% 00:18:45.451 00:17:04.403" at bounding box center [335, 370] width 235 height 12
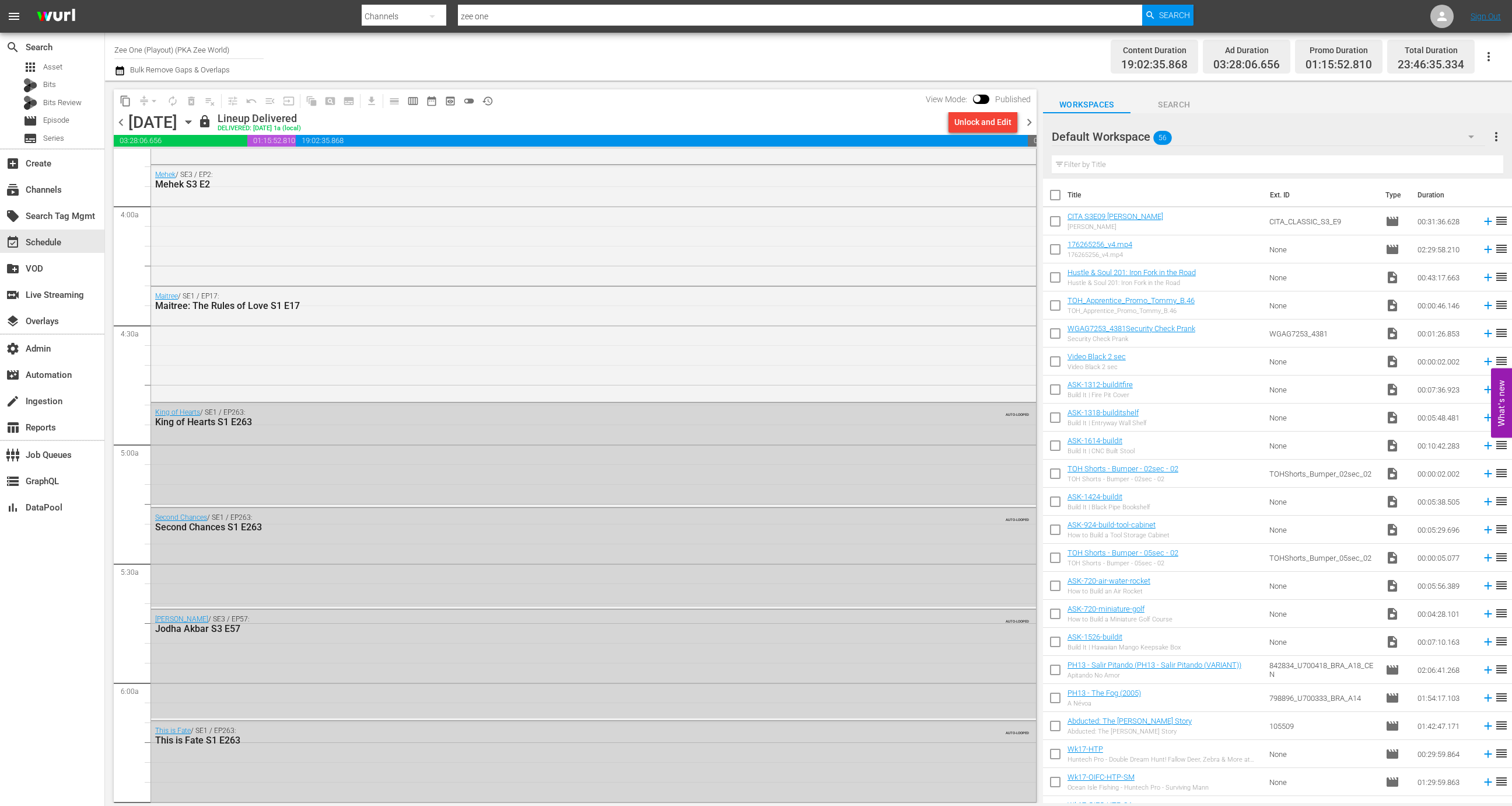
scroll to position [1598, 0]
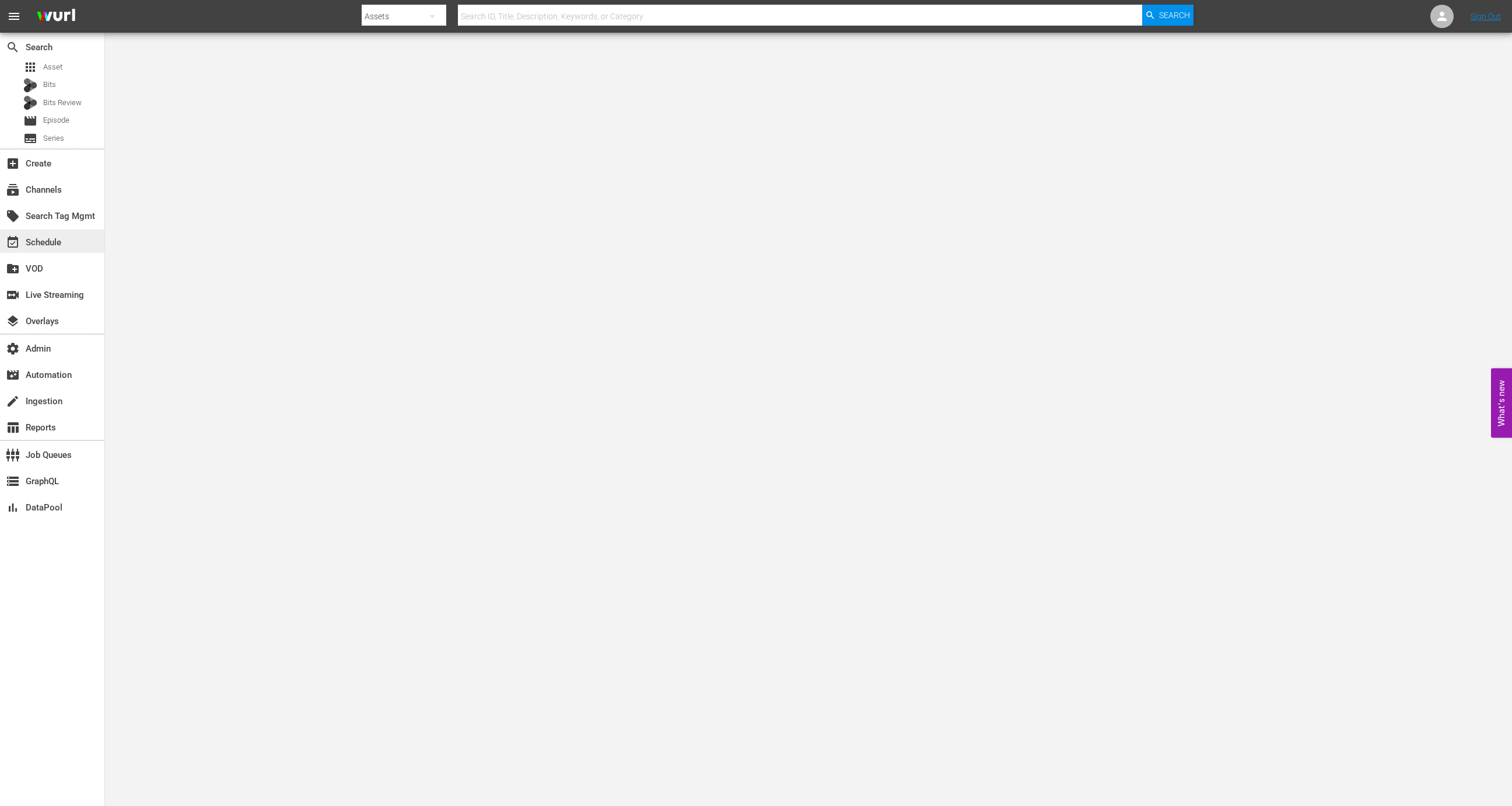
click at [44, 244] on div "event_available Schedule" at bounding box center [33, 240] width 65 height 11
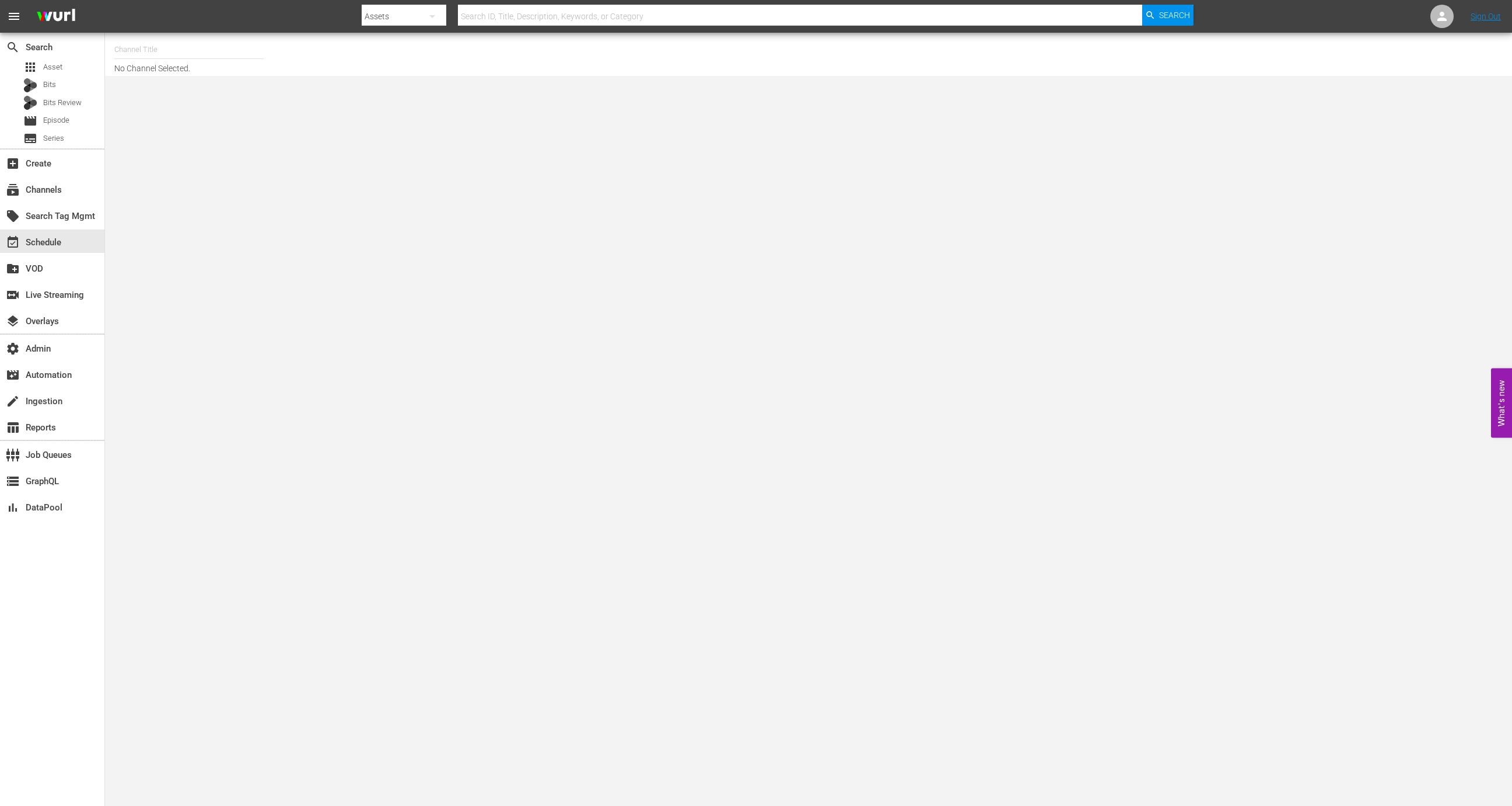
click at [168, 64] on div "Channel Title No Channel Selected." at bounding box center [493, 54] width 758 height 38
click at [166, 53] on input "text" at bounding box center [189, 49] width 149 height 28
click at [331, 111] on div "Zee One (Playout) (PKA Zee World) (1815 - asia_tv_limited_zeeworld_1)" at bounding box center [274, 110] width 302 height 28
type input "Zee One (Playout) (PKA Zee World) (1815 - asia_tv_limited_zeeworld_1)"
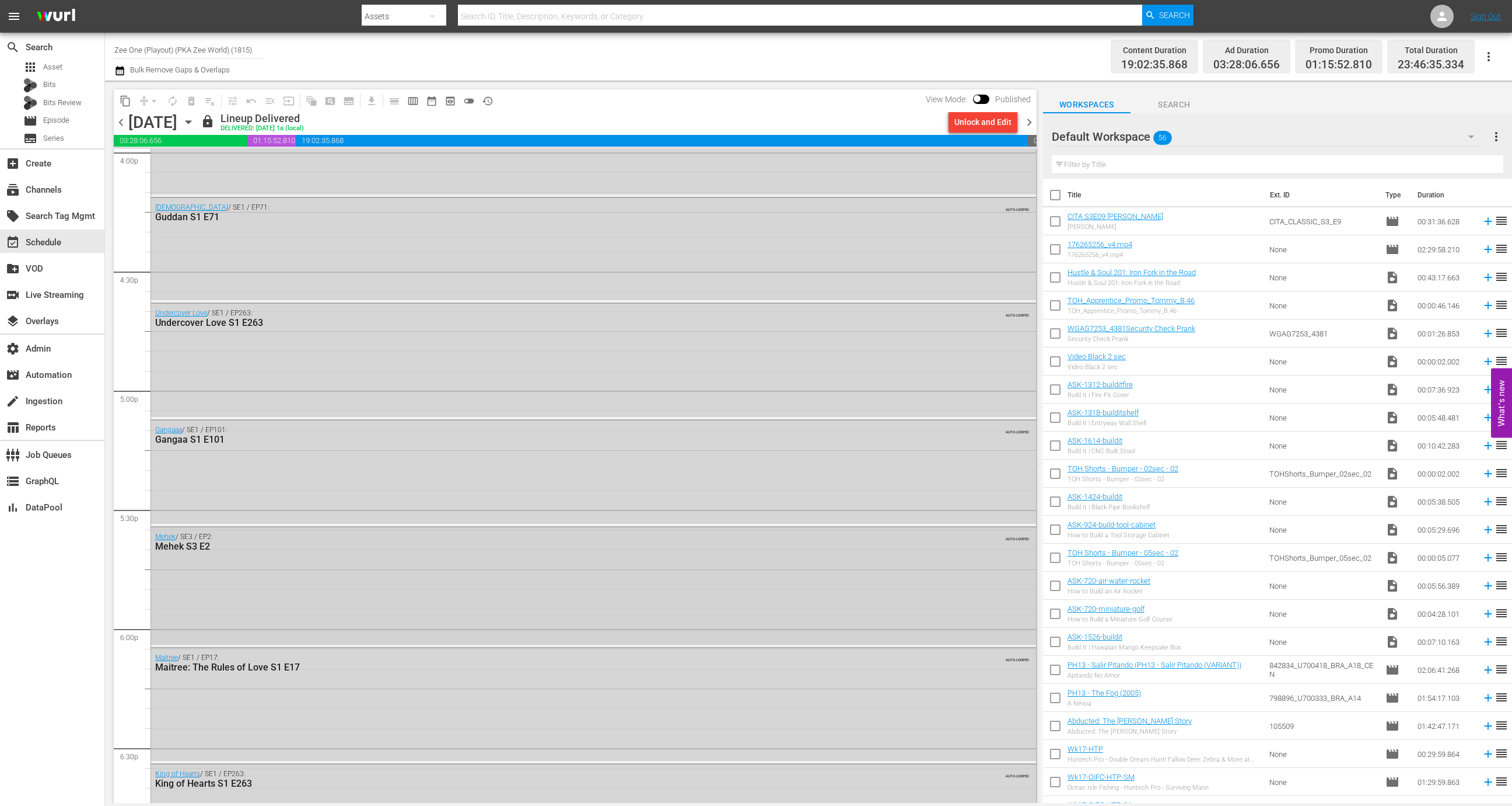
scroll to position [3808, 0]
click at [331, 386] on div "Undercover Love / SE1 / EP263: Undercover Love S1 E263 AUTO-LOOPED" at bounding box center [593, 359] width 885 height 113
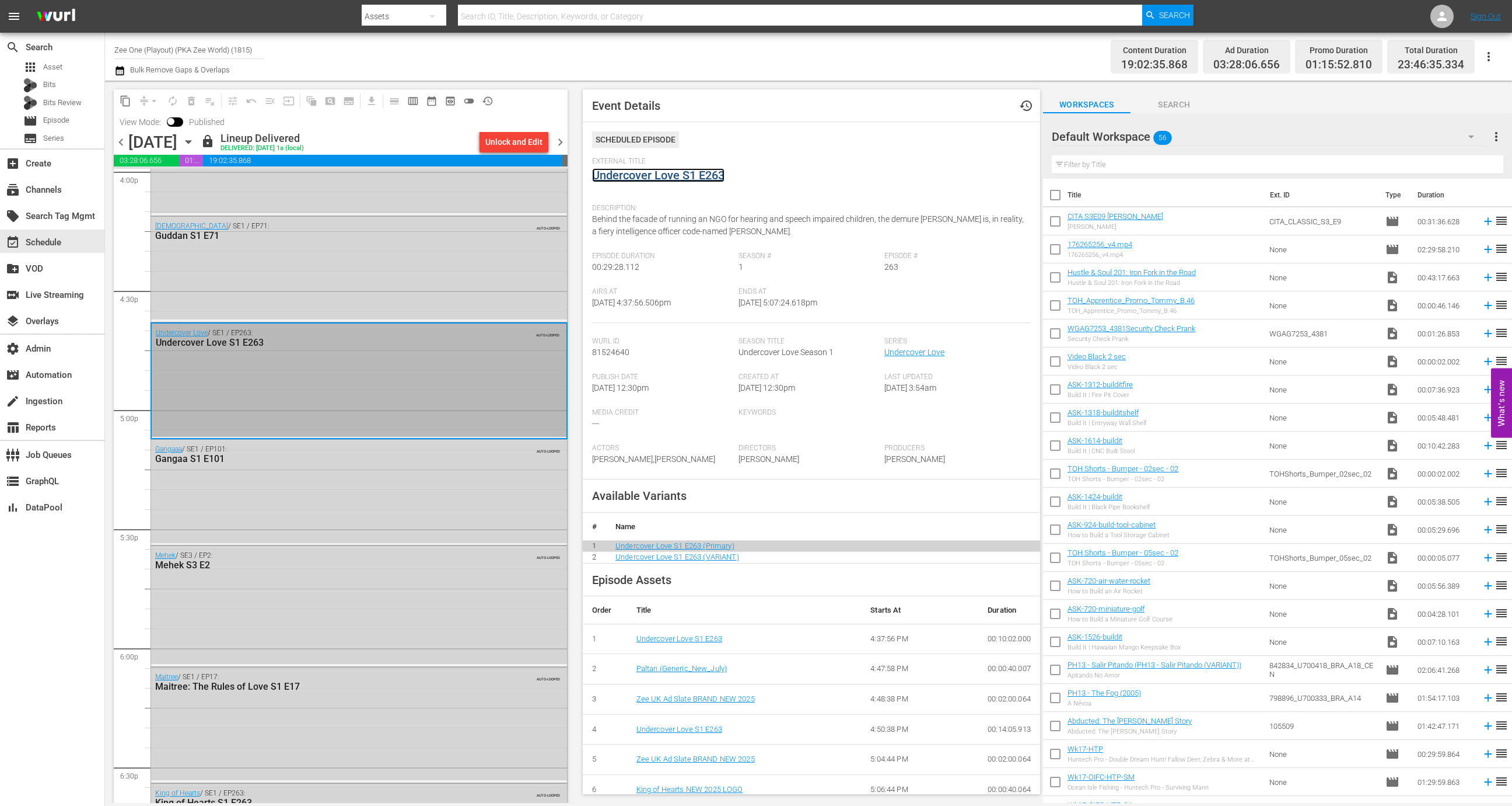
click at [670, 170] on link "Undercover Love S1 E263" at bounding box center [659, 175] width 133 height 14
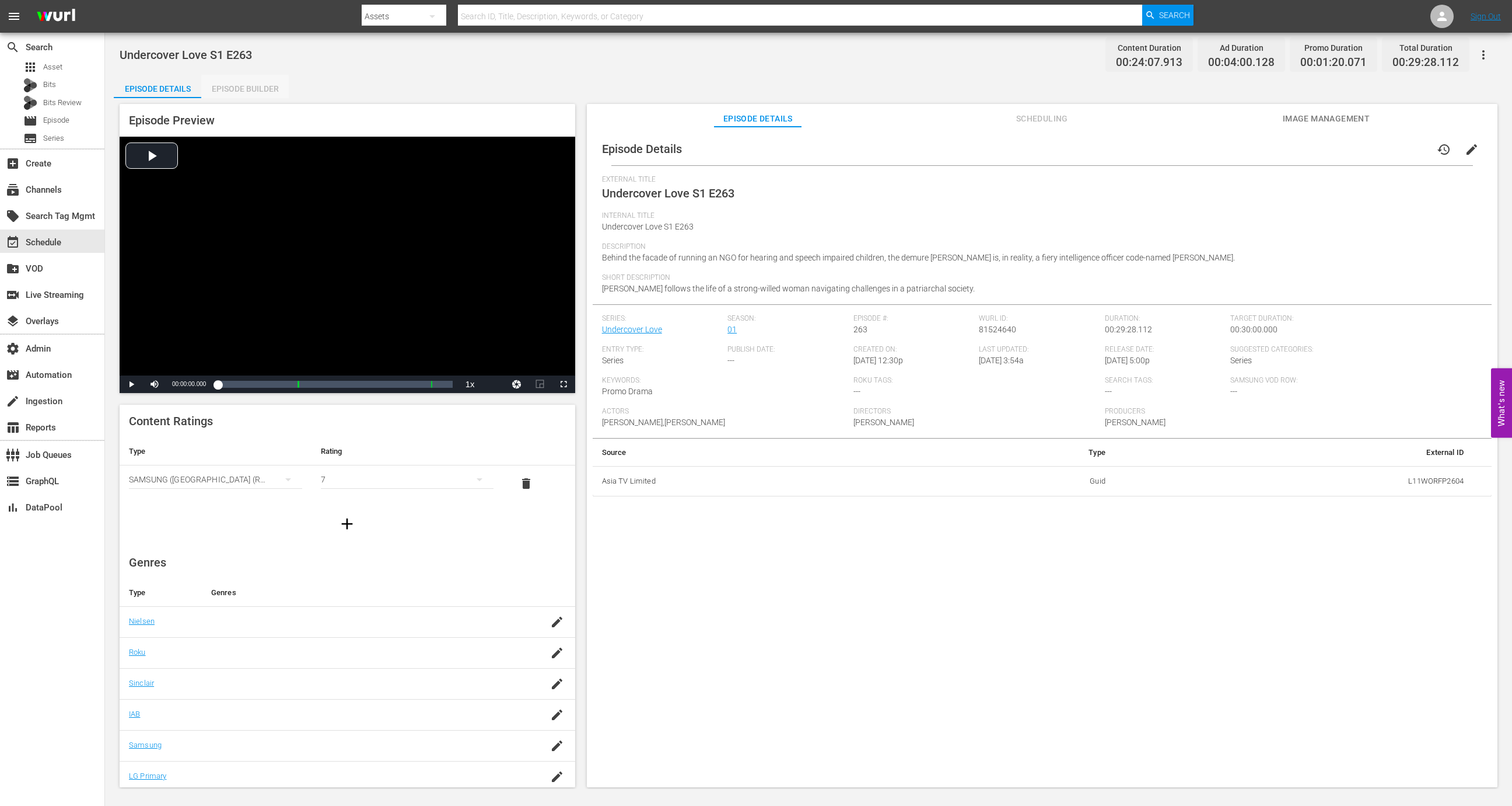
click at [245, 92] on div "Episode Builder" at bounding box center [245, 88] width 87 height 28
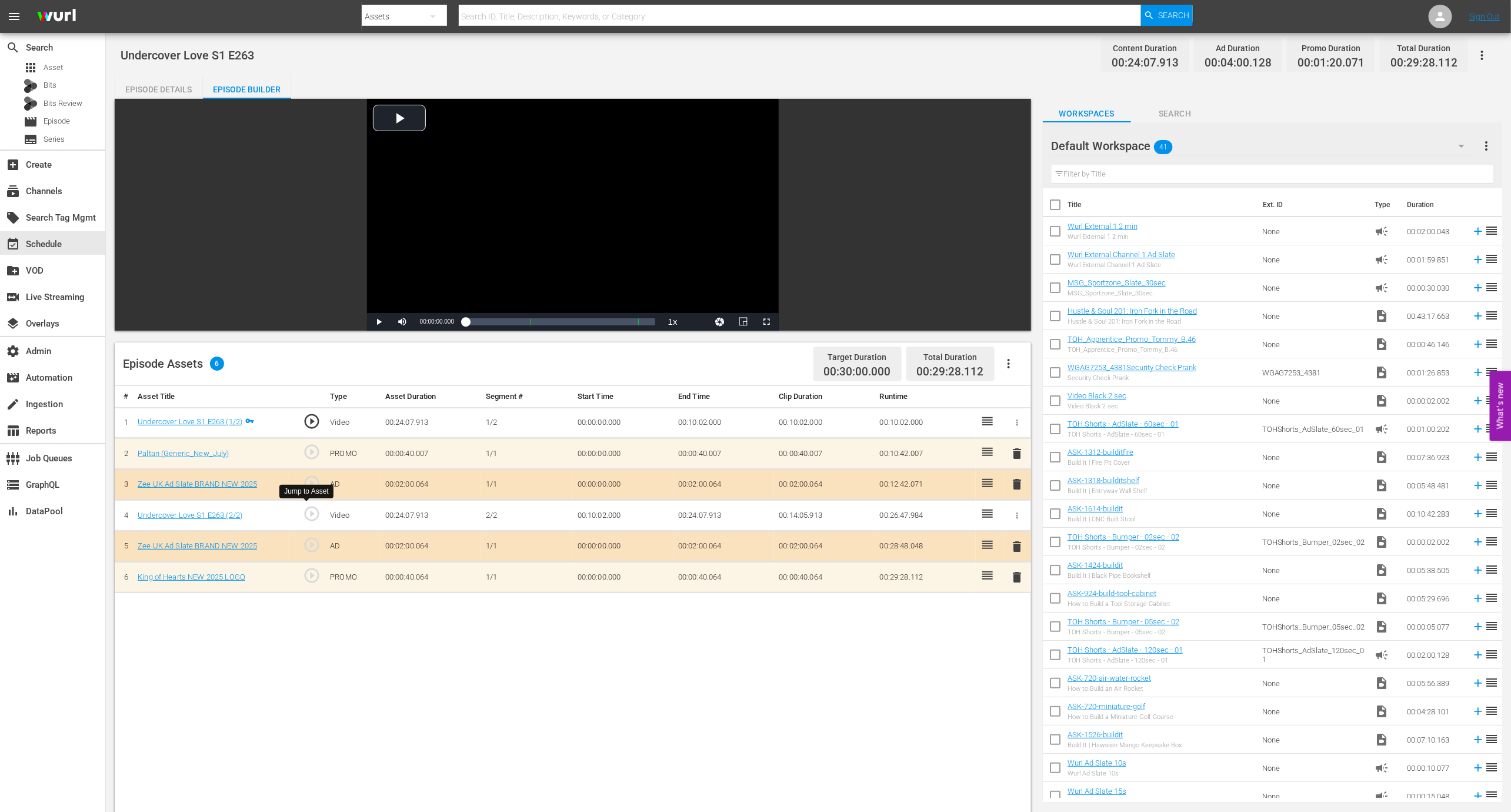
click at [306, 514] on span "play_circle_outline" at bounding box center [311, 513] width 18 height 18
click at [524, 195] on div "Video Player" at bounding box center [573, 206] width 412 height 214
click at [379, 321] on span "Video Player" at bounding box center [379, 321] width 0 height 0
click at [37, 239] on div "event_available Schedule" at bounding box center [33, 242] width 66 height 11
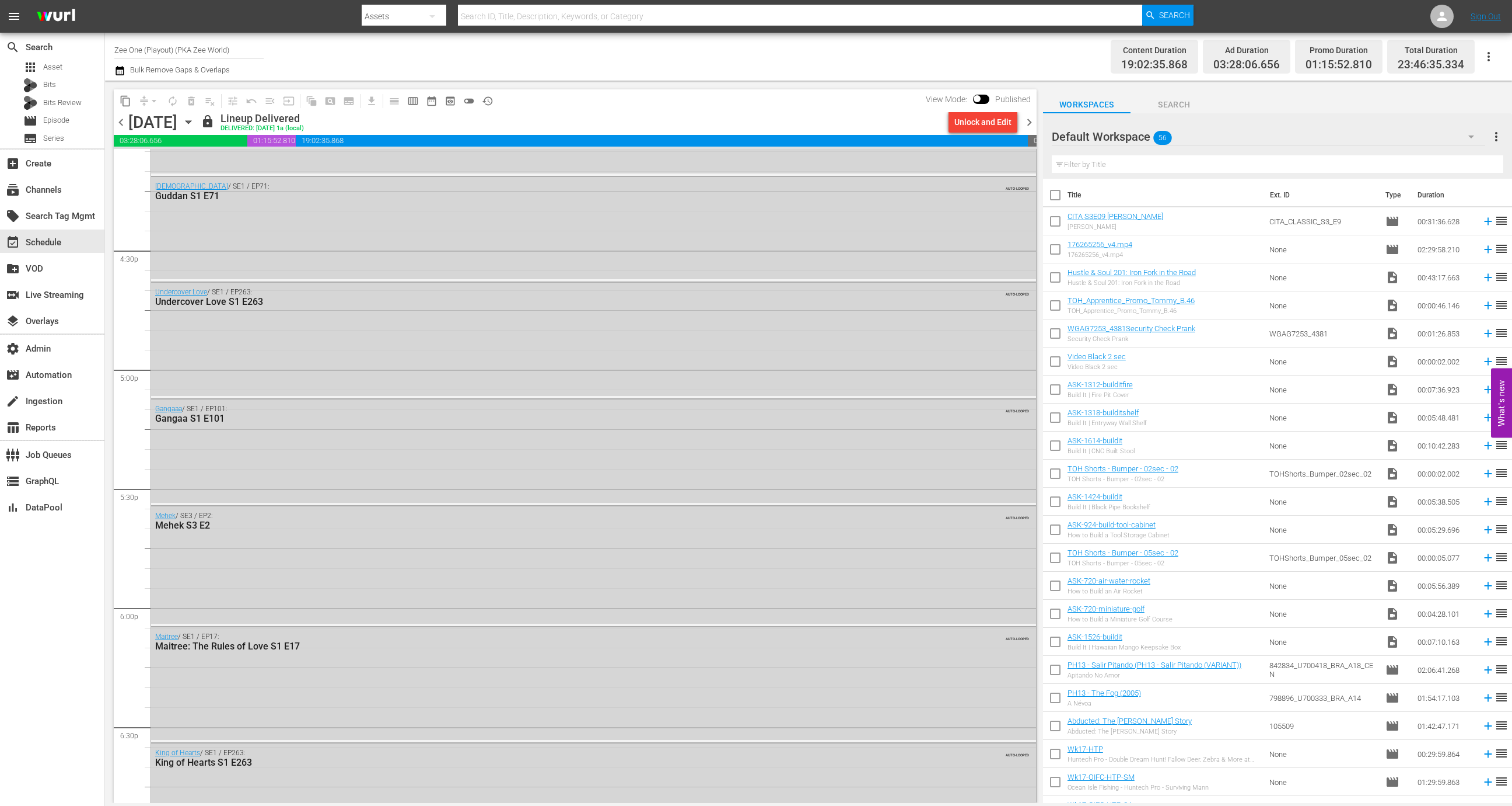
scroll to position [3827, 0]
click at [299, 455] on div "Gangaaa / SE1 / EP101: Gangaa S1 E101 AUTO-LOOPED" at bounding box center [593, 453] width 885 height 102
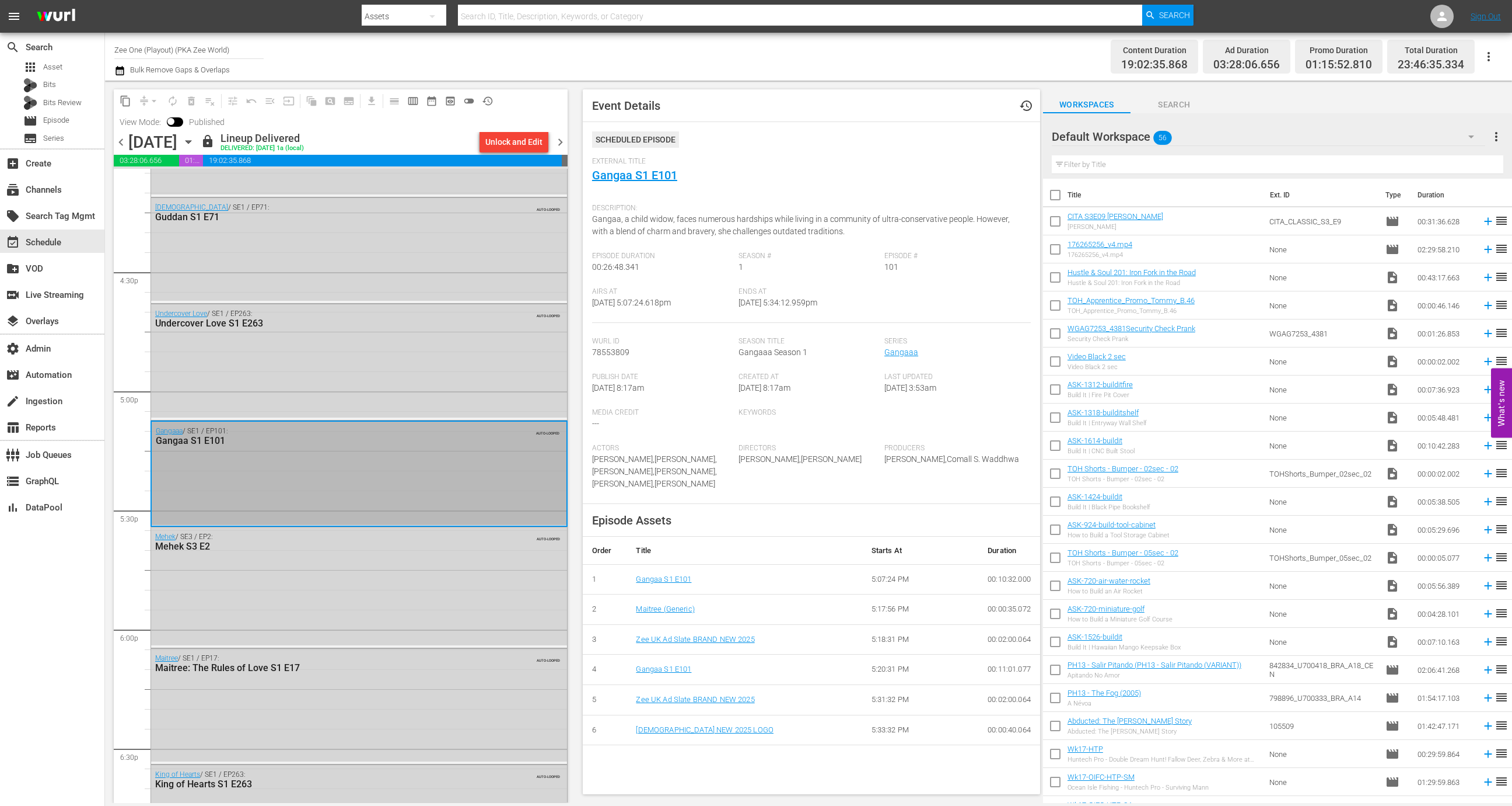
click at [685, 374] on span "Publish Date" at bounding box center [663, 377] width 141 height 9
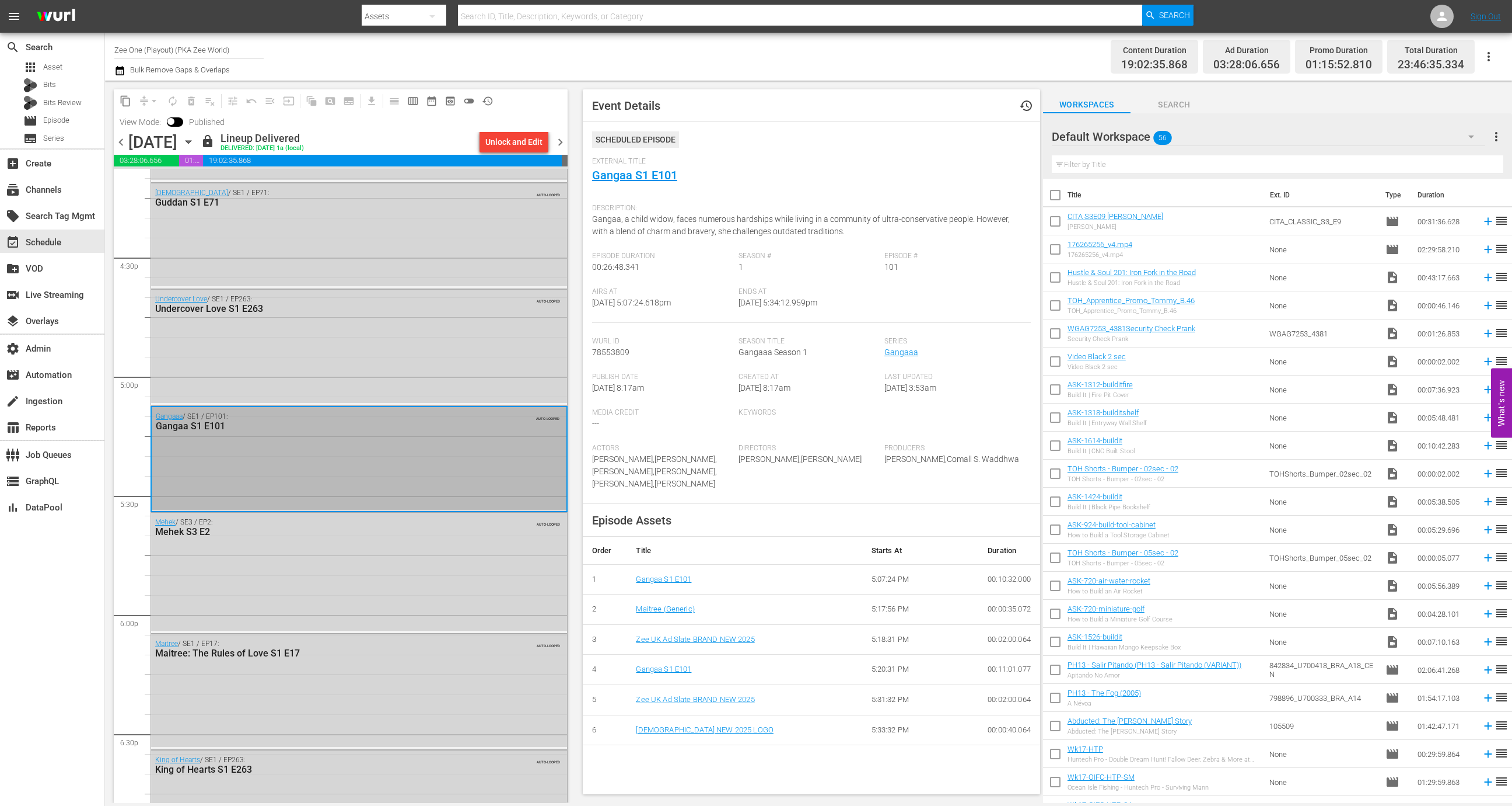
click at [653, 300] on span "9/10/25 @ 5:07:24.618pm" at bounding box center [632, 302] width 79 height 9
copy span "9/10/25 @ 5:07:24.618pm"
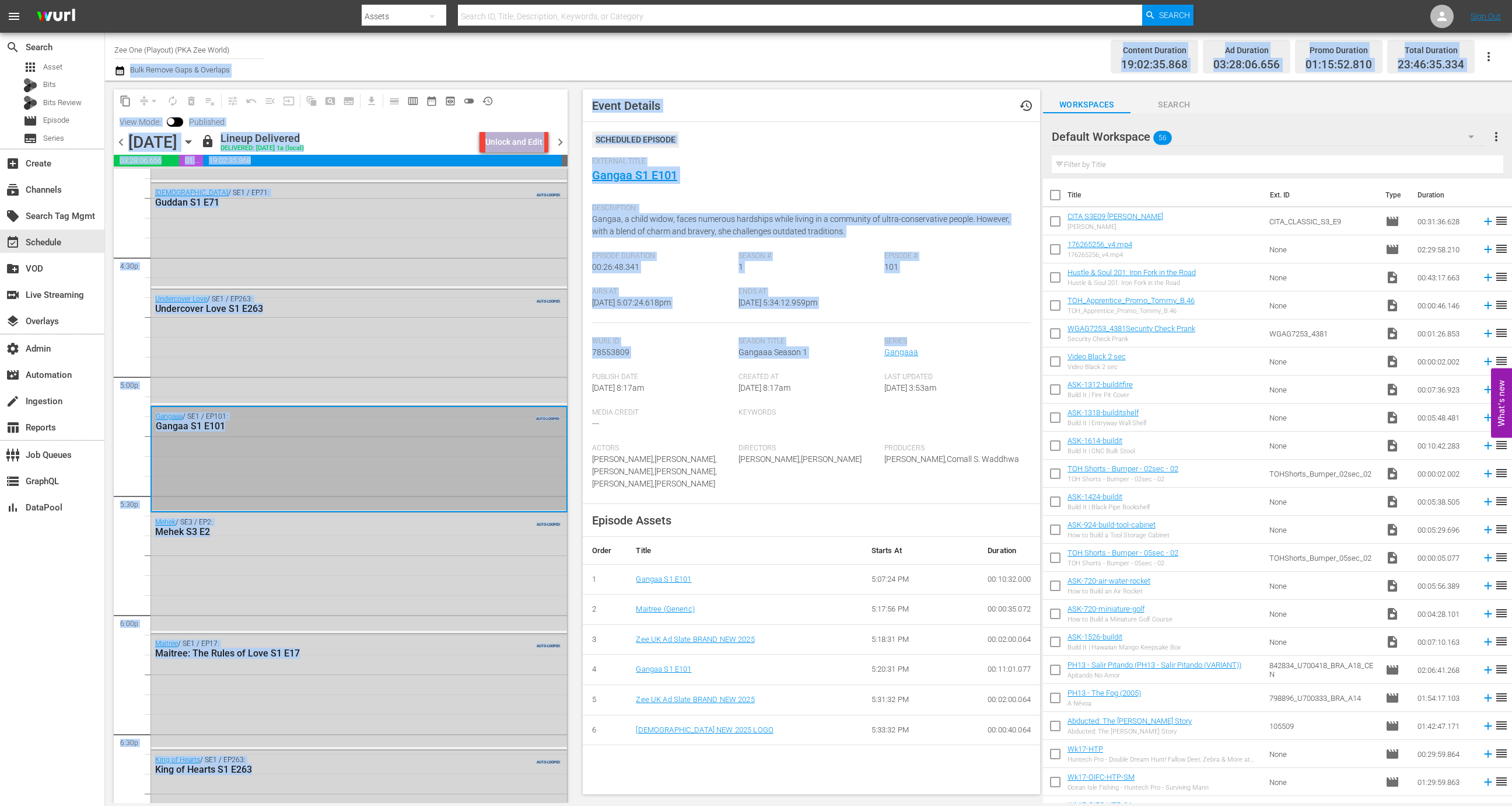
drag, startPoint x: 577, startPoint y: 72, endPoint x: 930, endPoint y: 343, distance: 445.0
click at [936, 345] on div "Channel Title Zee One (Playout) (PKA Zee World) Bulk Remove Gaps & Overlaps Con…" at bounding box center [808, 417] width 1407 height 770
click at [743, 179] on div "External Title Gangaa S1 E101" at bounding box center [811, 177] width 439 height 41
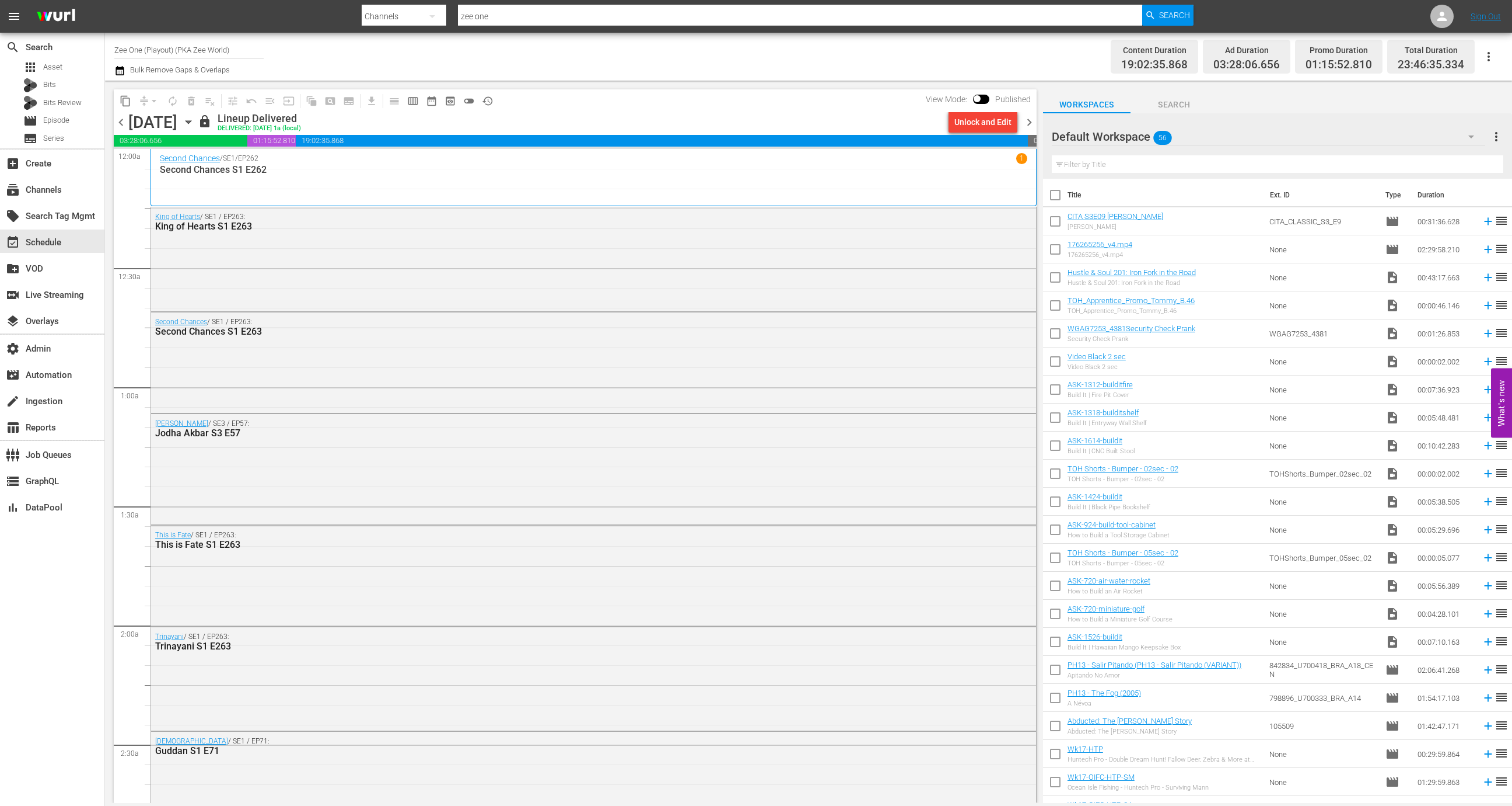
scroll to position [1598, 0]
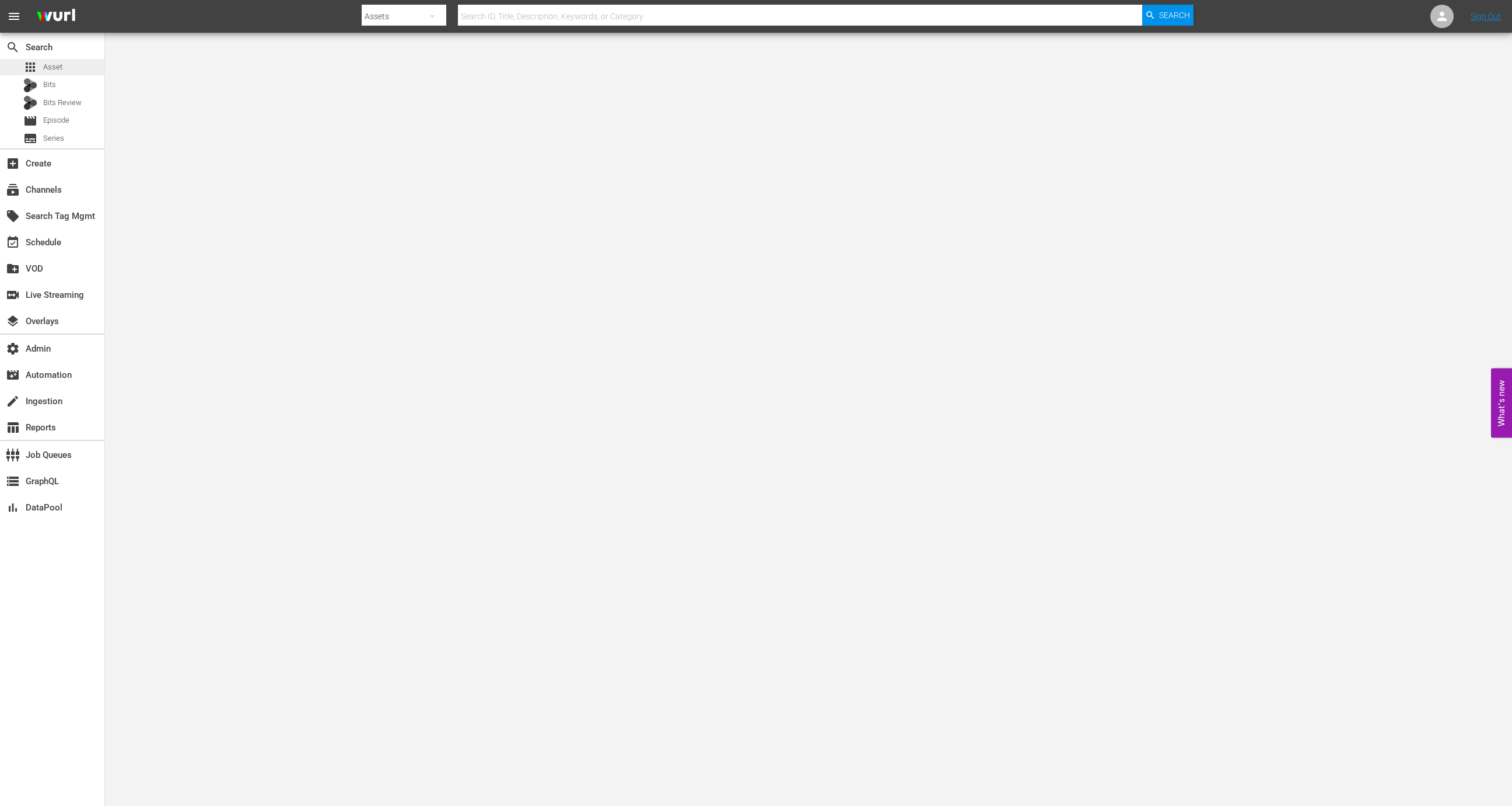
click at [60, 68] on span "Asset" at bounding box center [52, 67] width 19 height 12
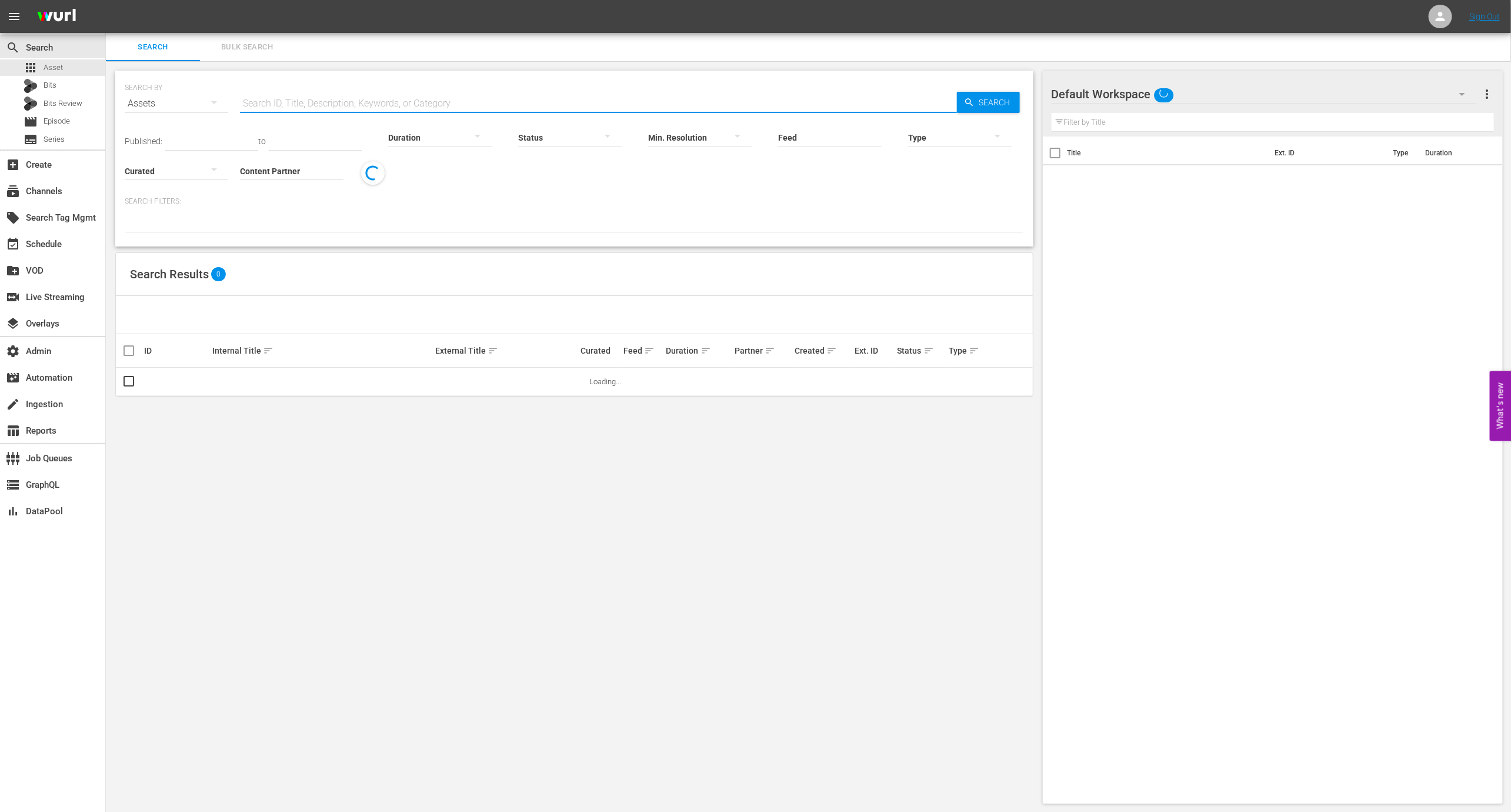
click at [306, 96] on input "text" at bounding box center [599, 103] width 717 height 28
paste input "PPVE0209_1."
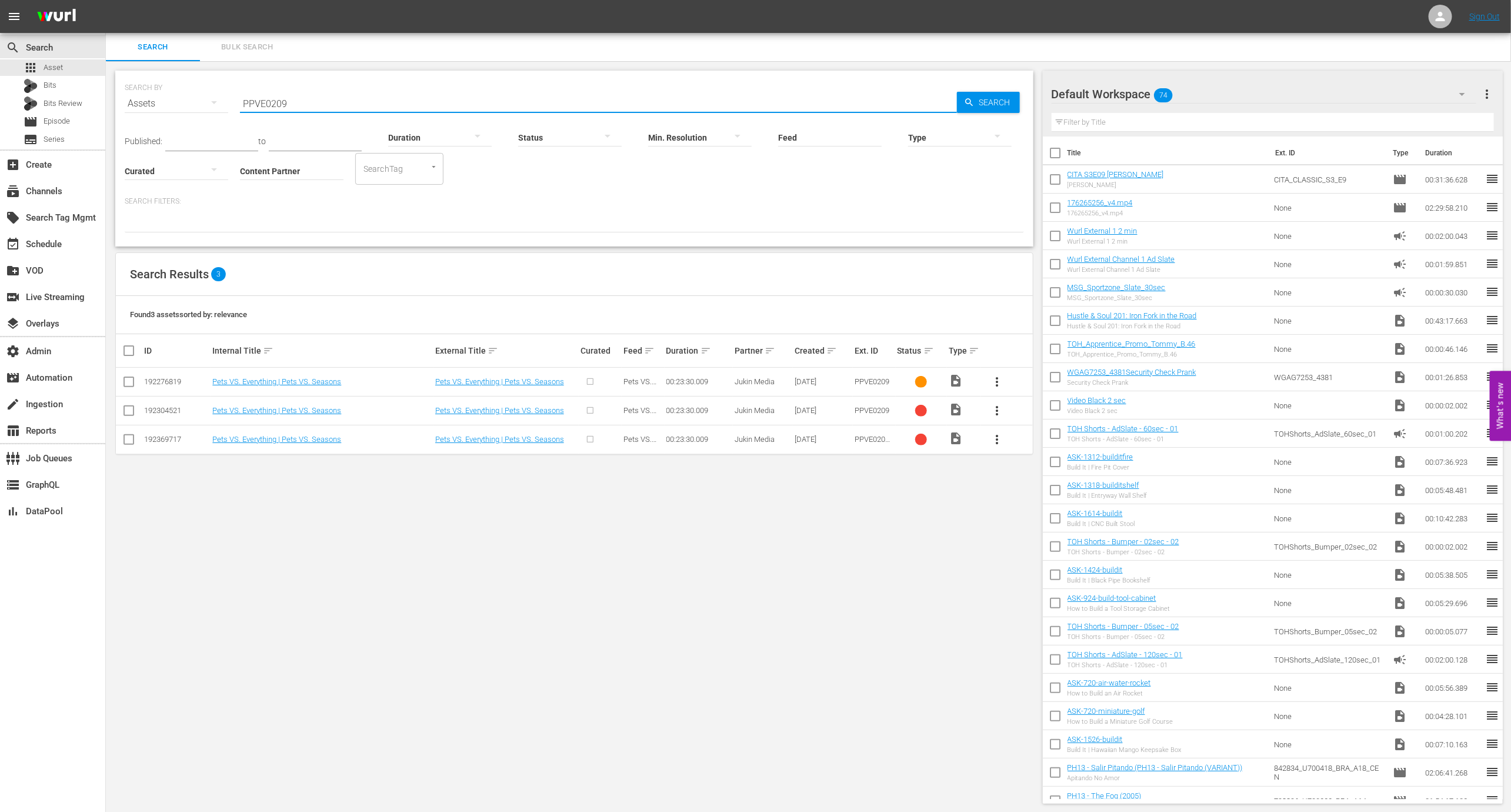
type input "PPVE0209"
click at [165, 377] on div "192276819" at bounding box center [176, 381] width 64 height 8
copy div "192276819"
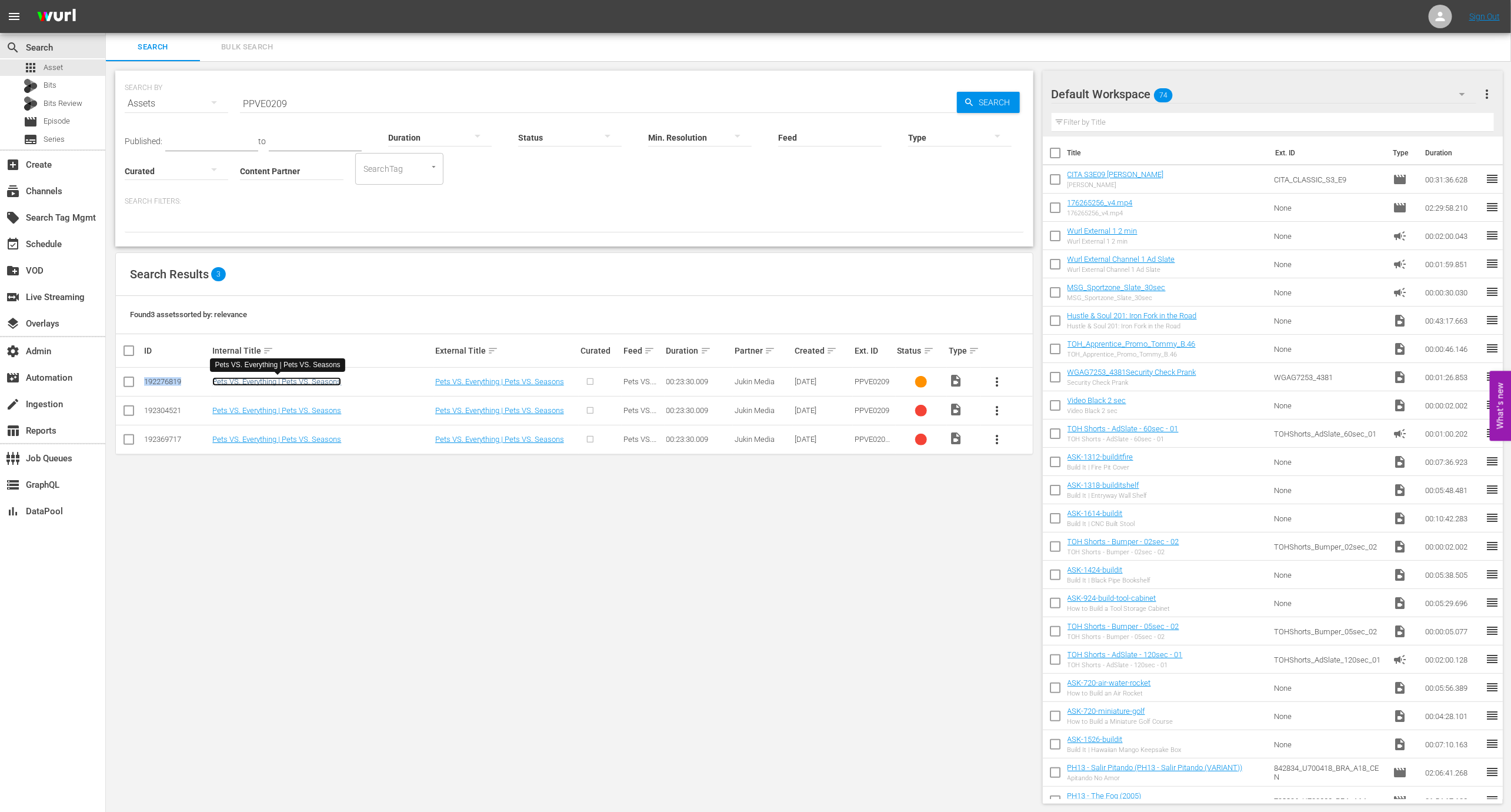
click at [302, 383] on link "Pets VS. Everything | Pets VS. Seasons" at bounding box center [277, 381] width 129 height 8
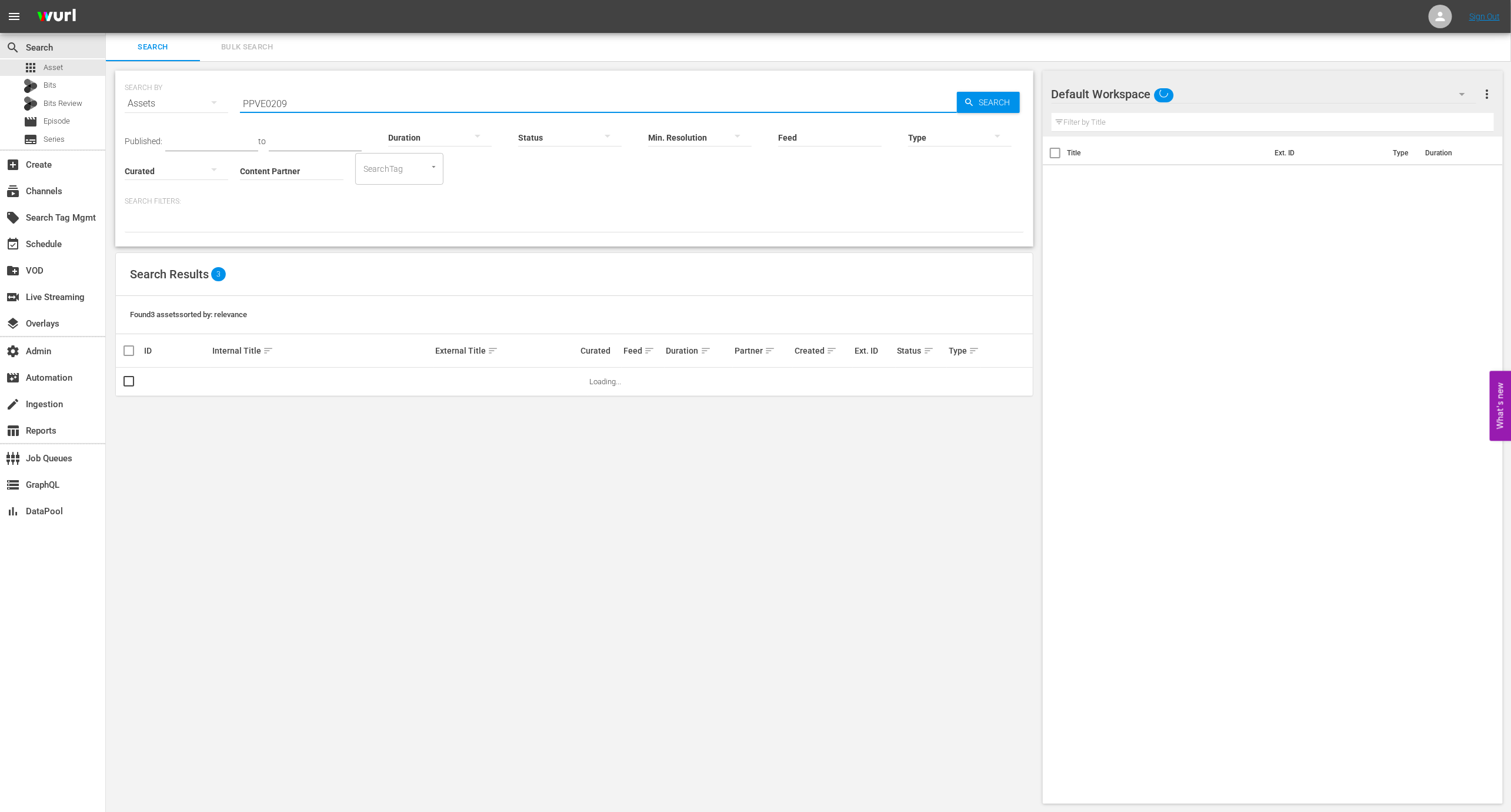
click at [337, 103] on input "PPVE0209" at bounding box center [599, 103] width 717 height 28
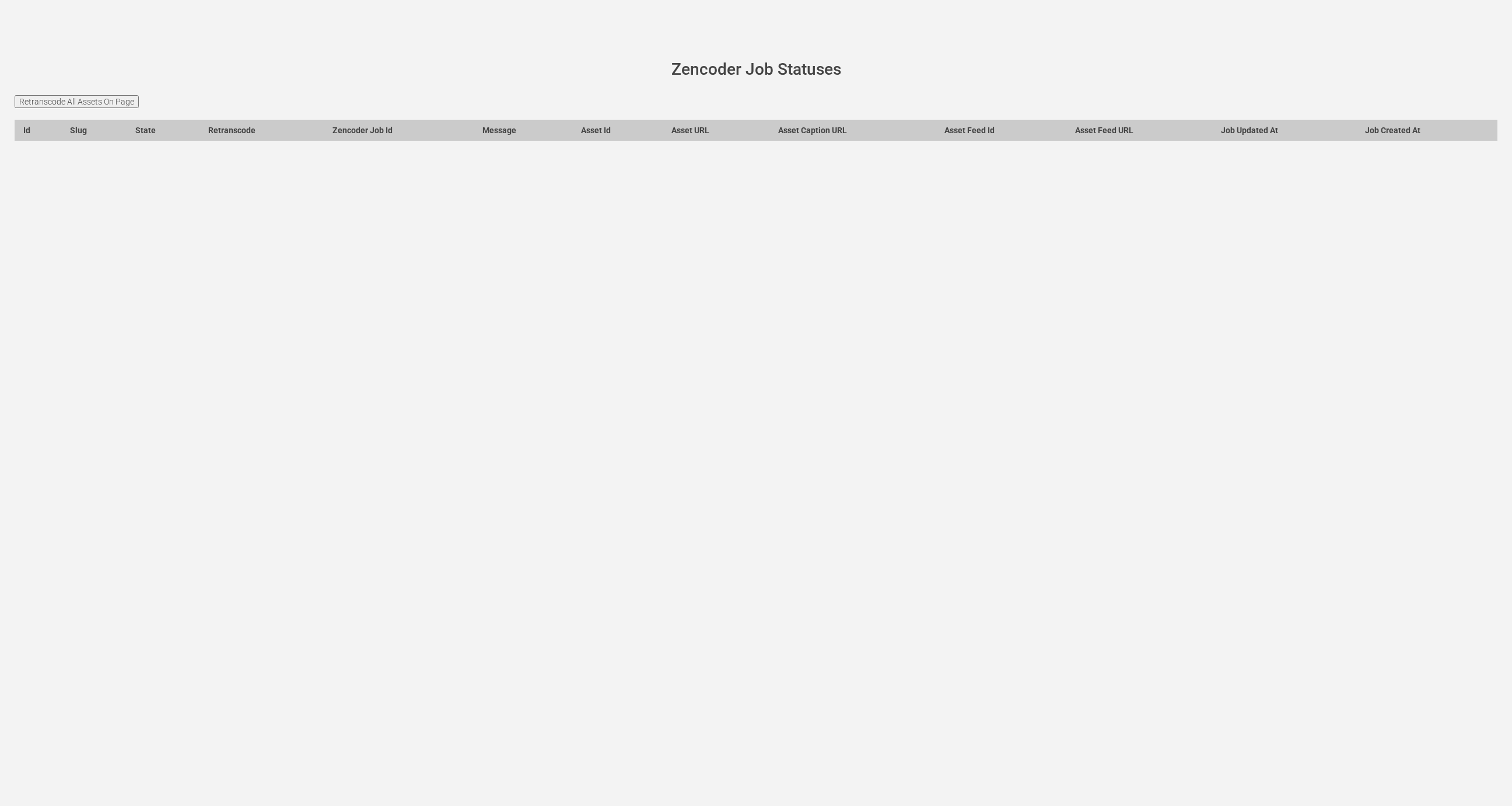
click at [123, 102] on input "Retranscode All Assets On Page" at bounding box center [76, 101] width 124 height 13
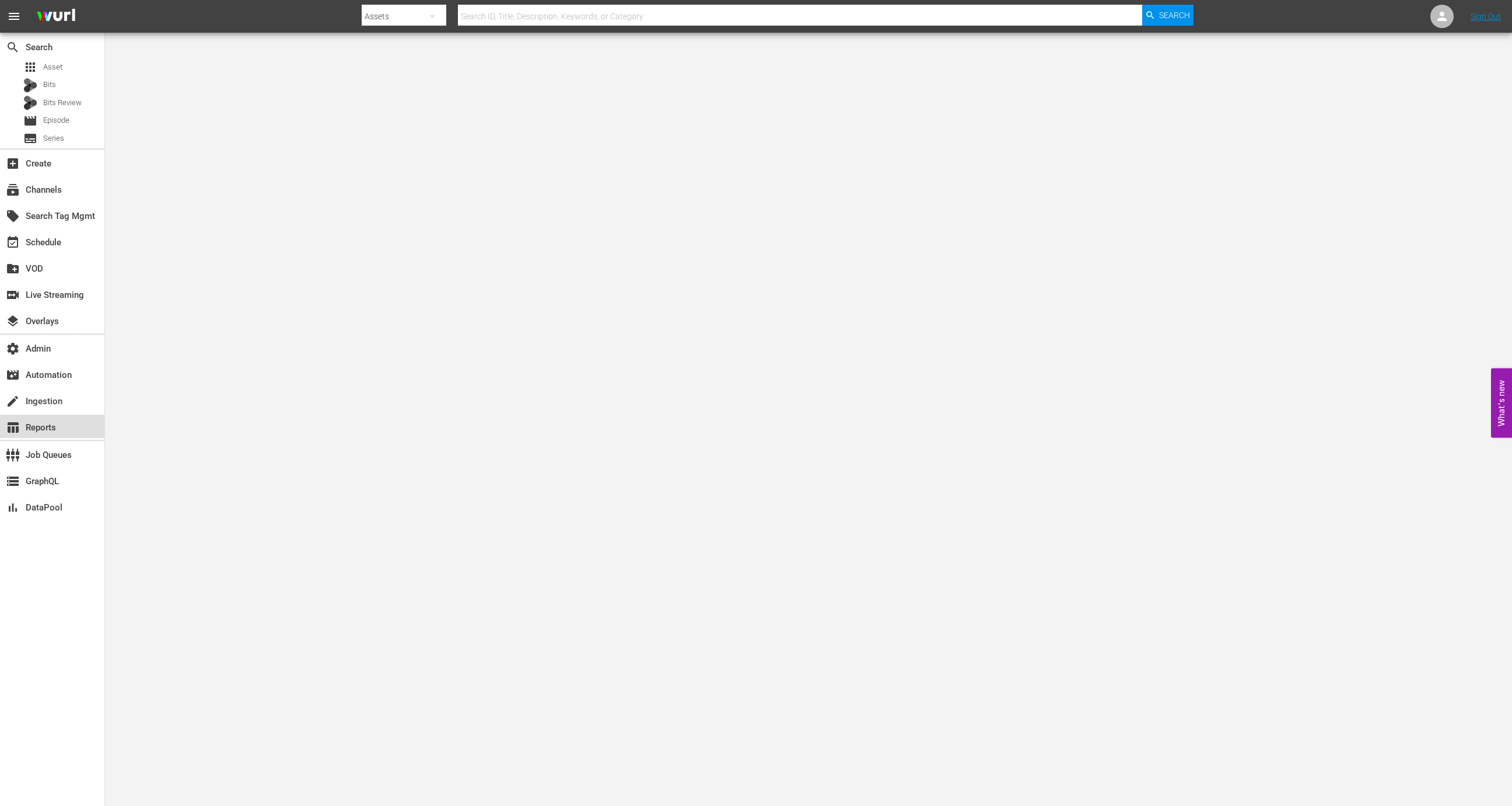
click at [60, 428] on div "table_chart Reports" at bounding box center [33, 426] width 65 height 11
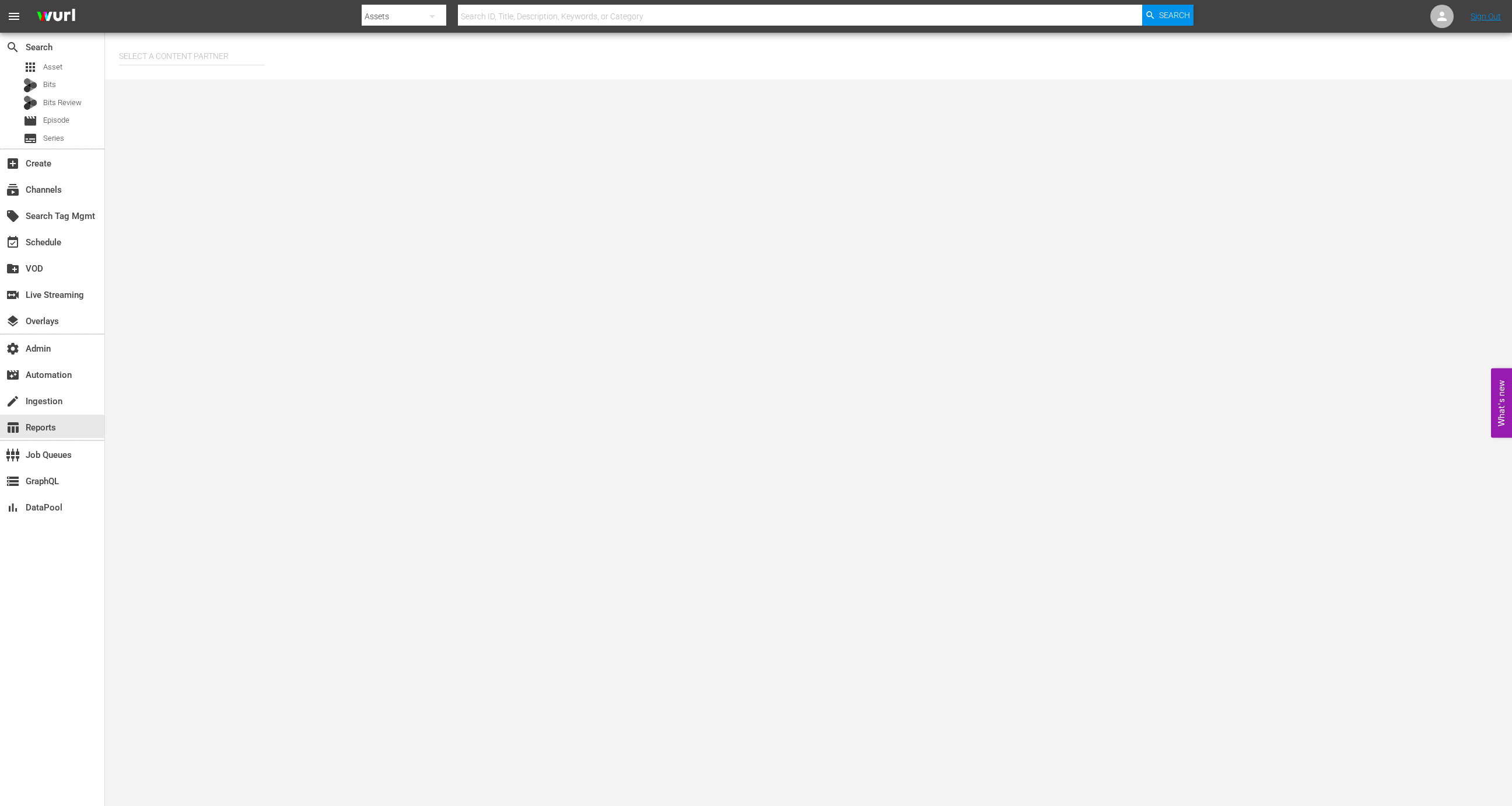
click at [204, 57] on input "text" at bounding box center [192, 55] width 146 height 28
click at [217, 87] on div "ODMedia (255)" at bounding box center [214, 88] width 171 height 28
type input "ODMedia (255)"
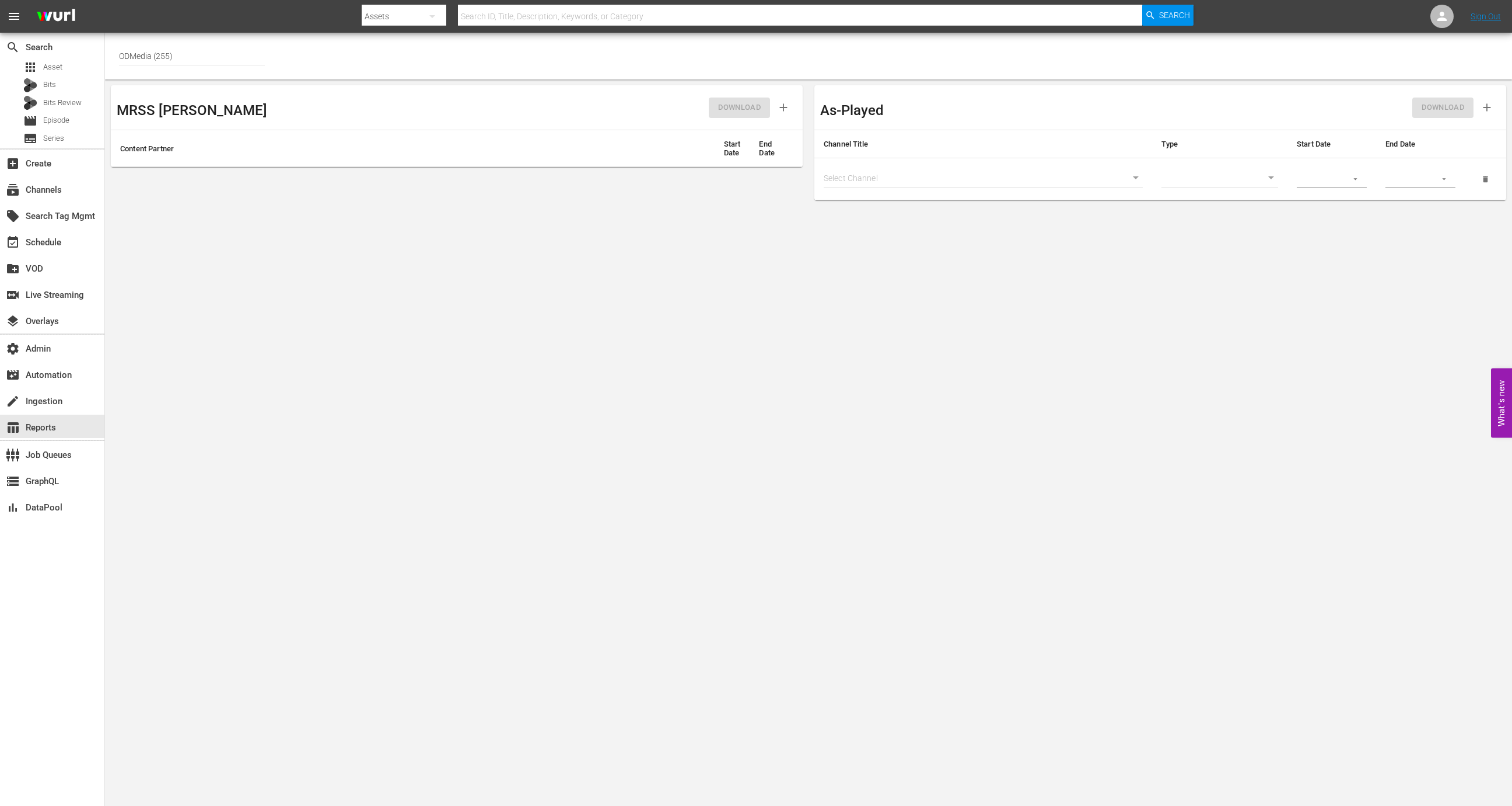
click at [879, 161] on td "Select Channel" at bounding box center [983, 179] width 338 height 42
click at [879, 170] on body "menu Search By Assets Search ID, Title, Description, Keywords, or Category Sear…" at bounding box center [756, 403] width 1512 height 806
type input "1711"
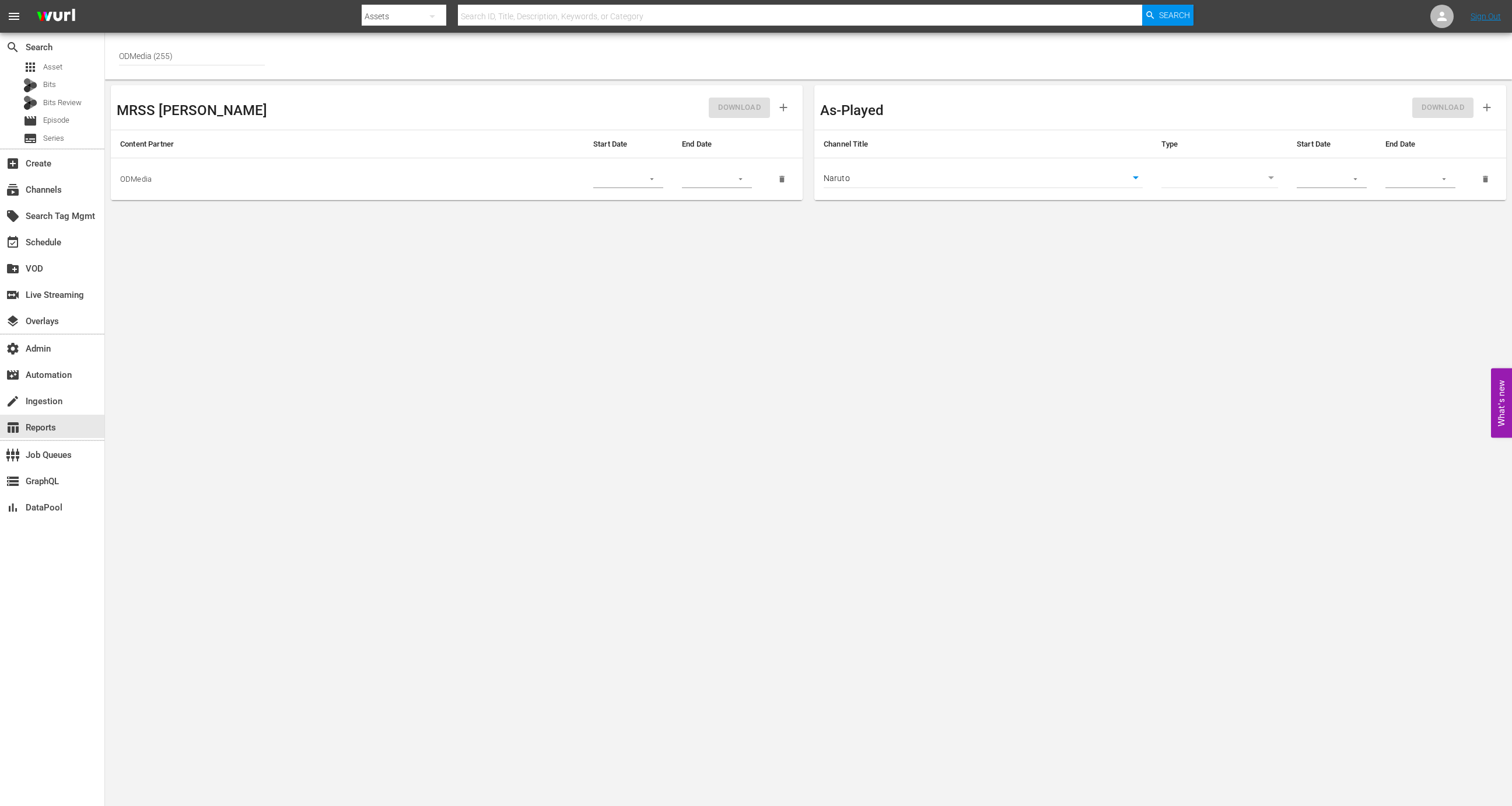
click at [1206, 175] on body "menu Search By Assets Search ID, Title, Description, Keywords, or Category Sear…" at bounding box center [756, 403] width 1512 height 806
click at [1206, 183] on li "Asset" at bounding box center [1220, 179] width 117 height 19
type input "asset"
click at [1332, 181] on input "text" at bounding box center [1318, 179] width 43 height 18
click at [1343, 175] on div at bounding box center [1332, 179] width 70 height 18
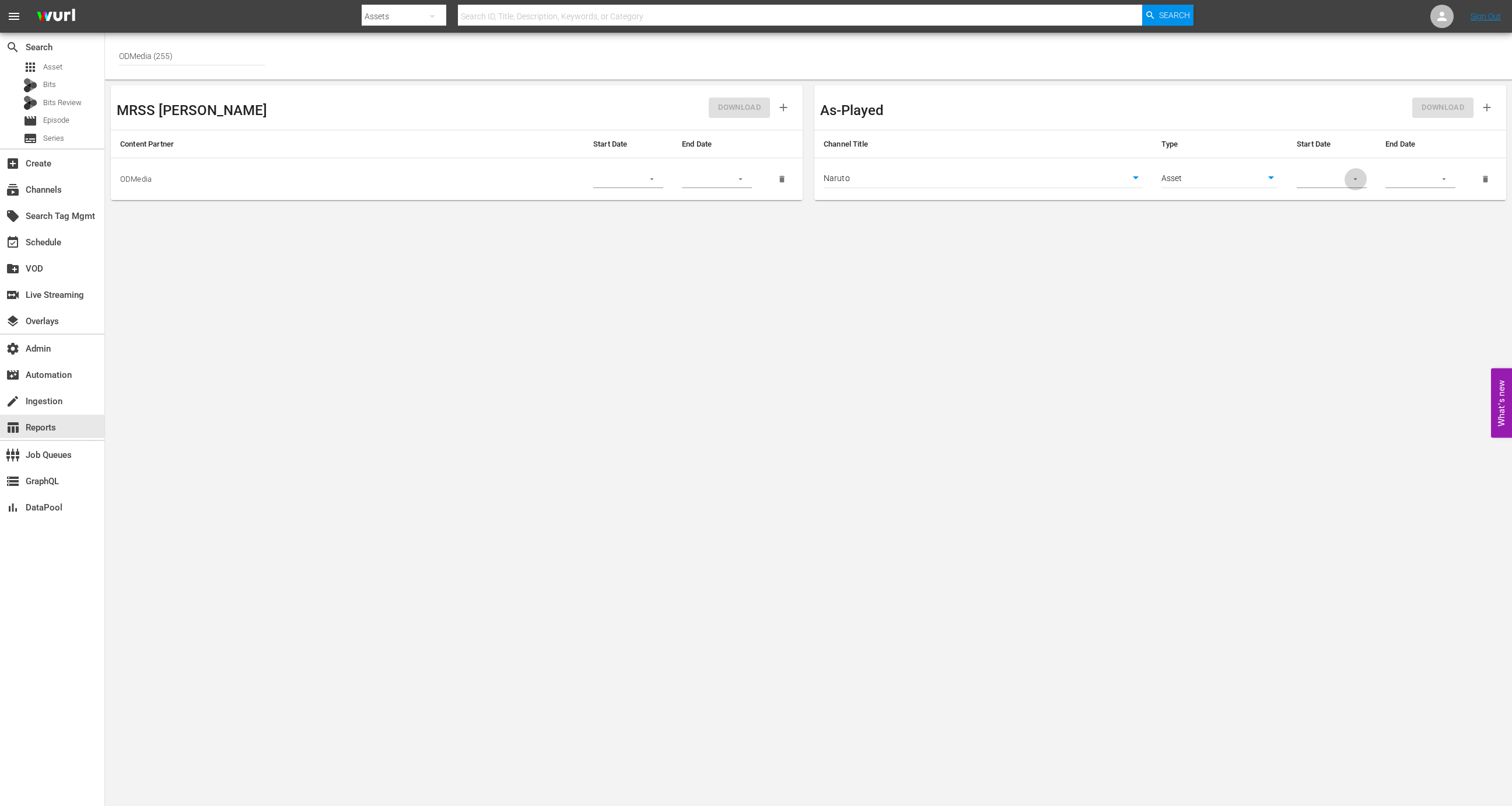
click at [1353, 179] on icon "button" at bounding box center [1356, 179] width 8 height 8
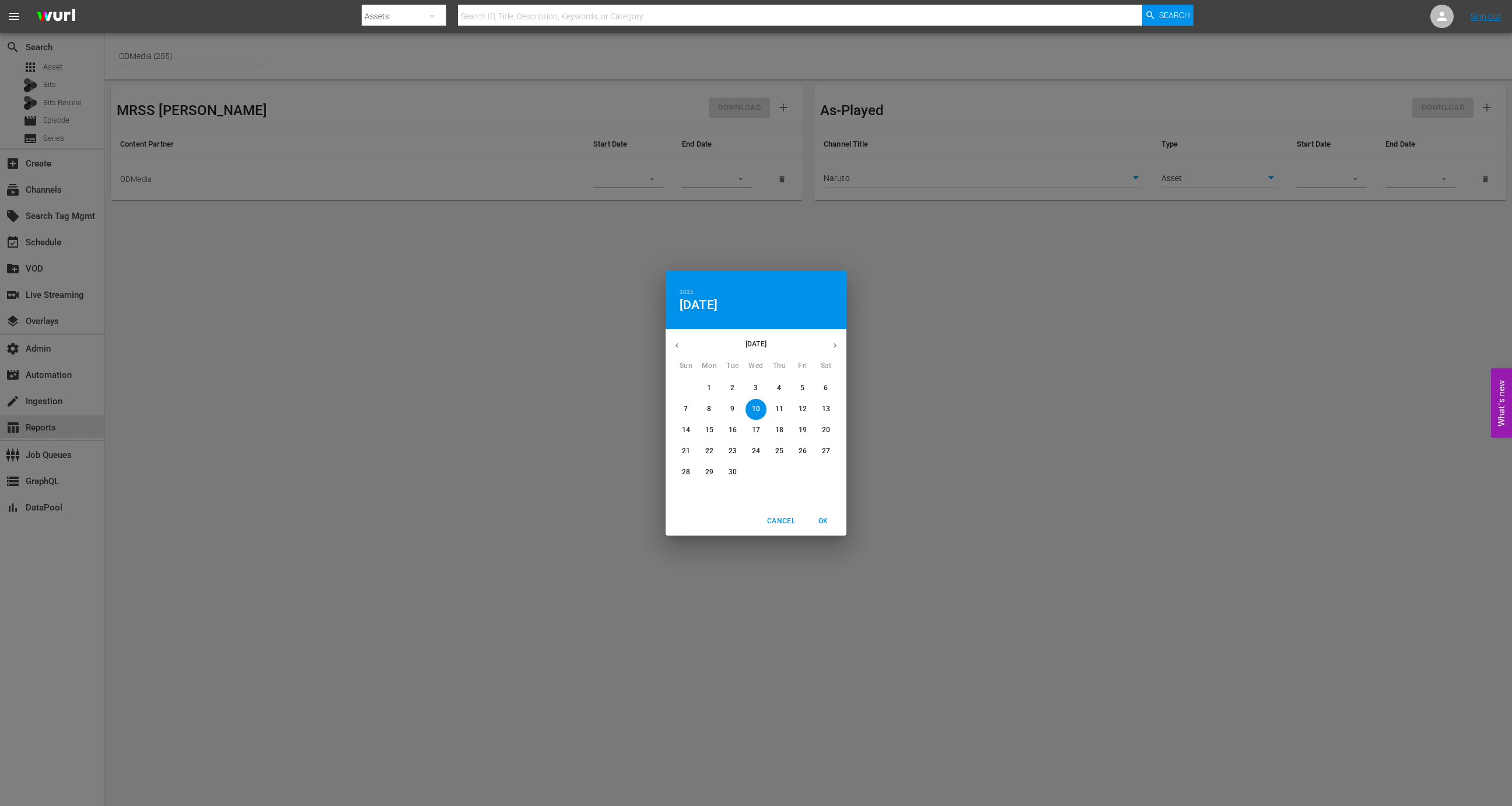
click at [686, 406] on p "7" at bounding box center [686, 409] width 4 height 10
click at [822, 525] on span "OK" at bounding box center [823, 521] width 28 height 13
type input "[DATE]"
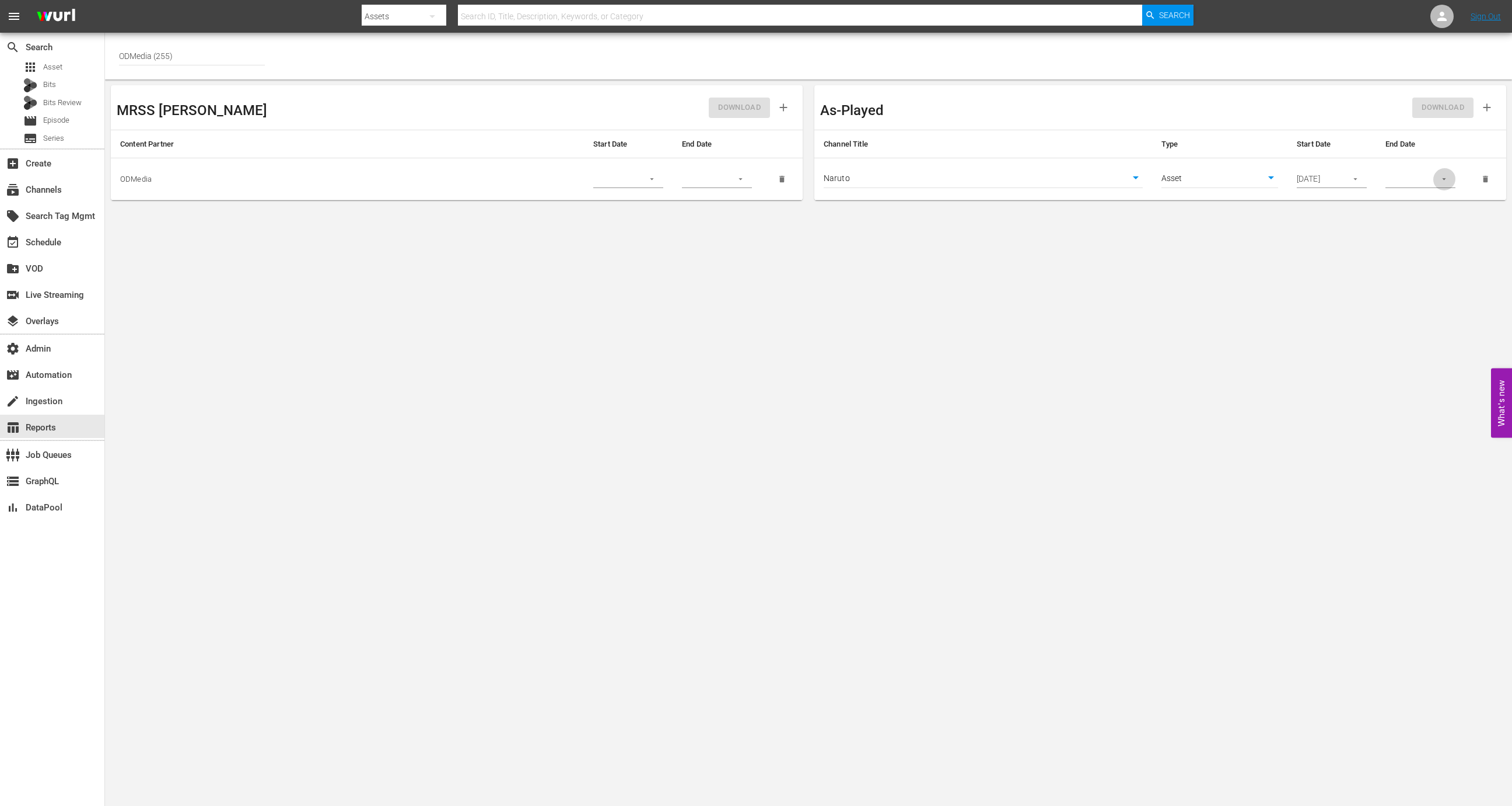
click at [1436, 174] on button "button" at bounding box center [1444, 179] width 23 height 23
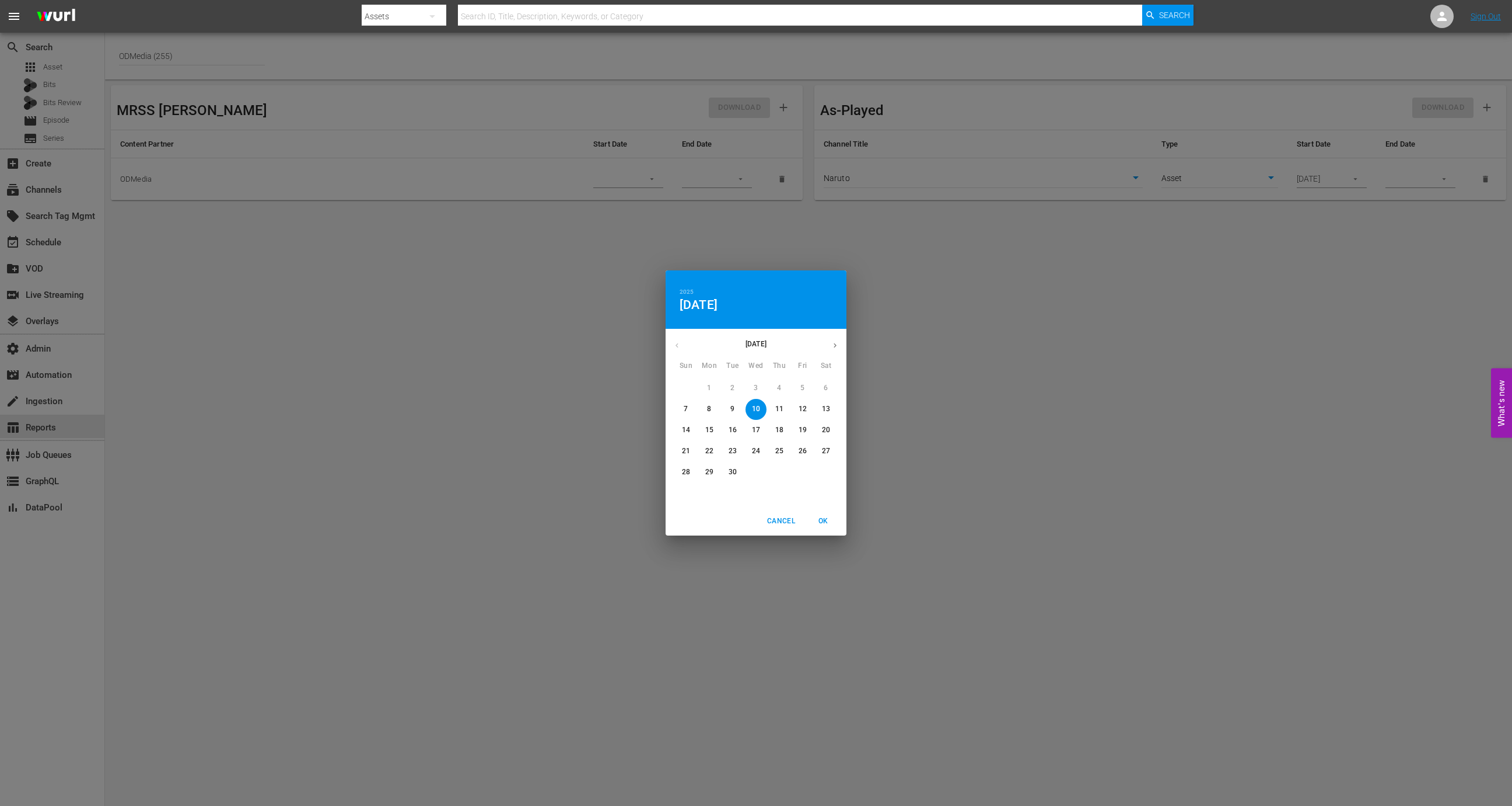
click at [710, 409] on p "8" at bounding box center [709, 409] width 4 height 10
click at [825, 524] on span "OK" at bounding box center [823, 521] width 28 height 13
type input "[DATE]"
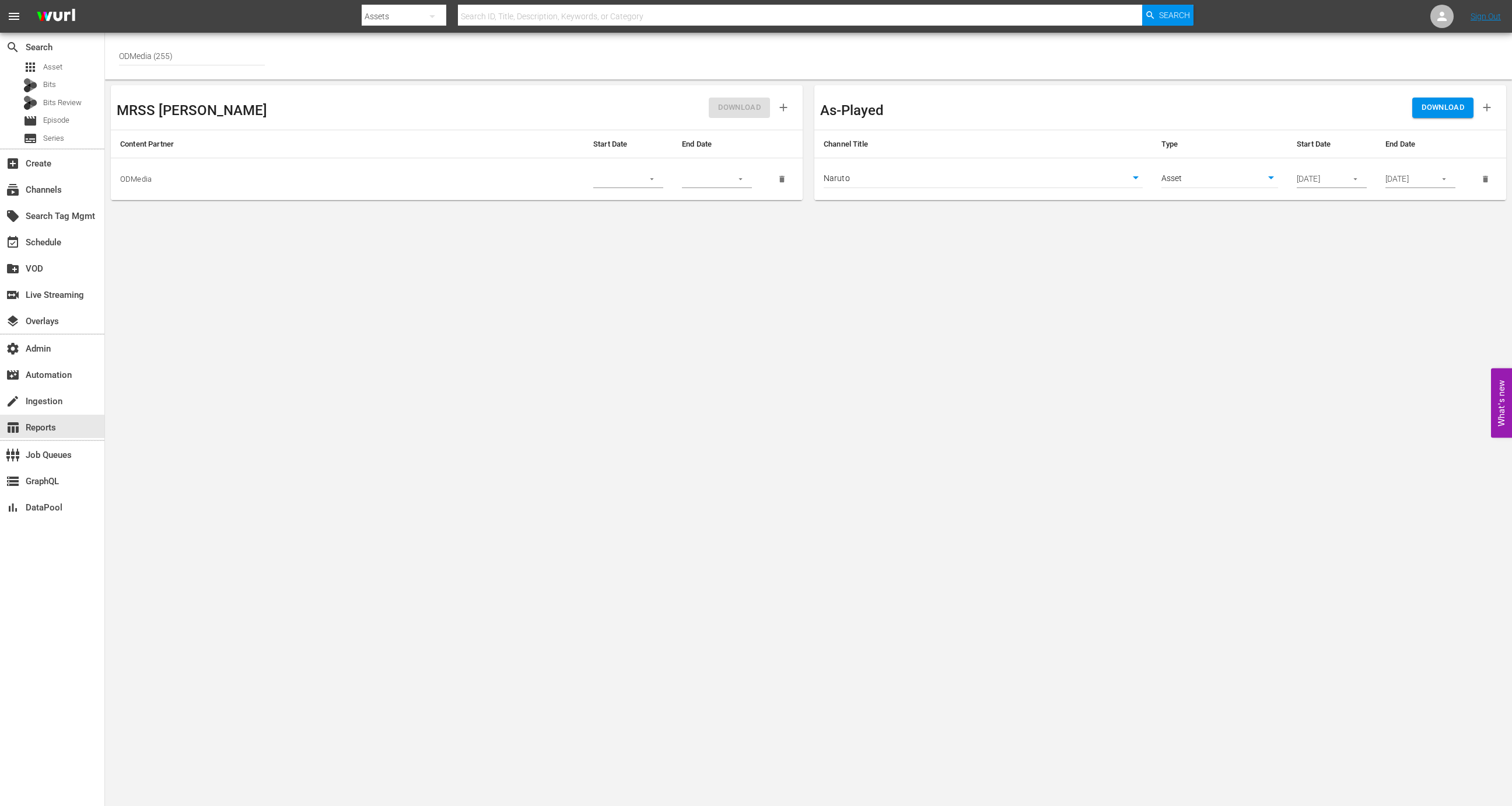
click at [1432, 104] on span "DOWNLOAD" at bounding box center [1443, 107] width 43 height 13
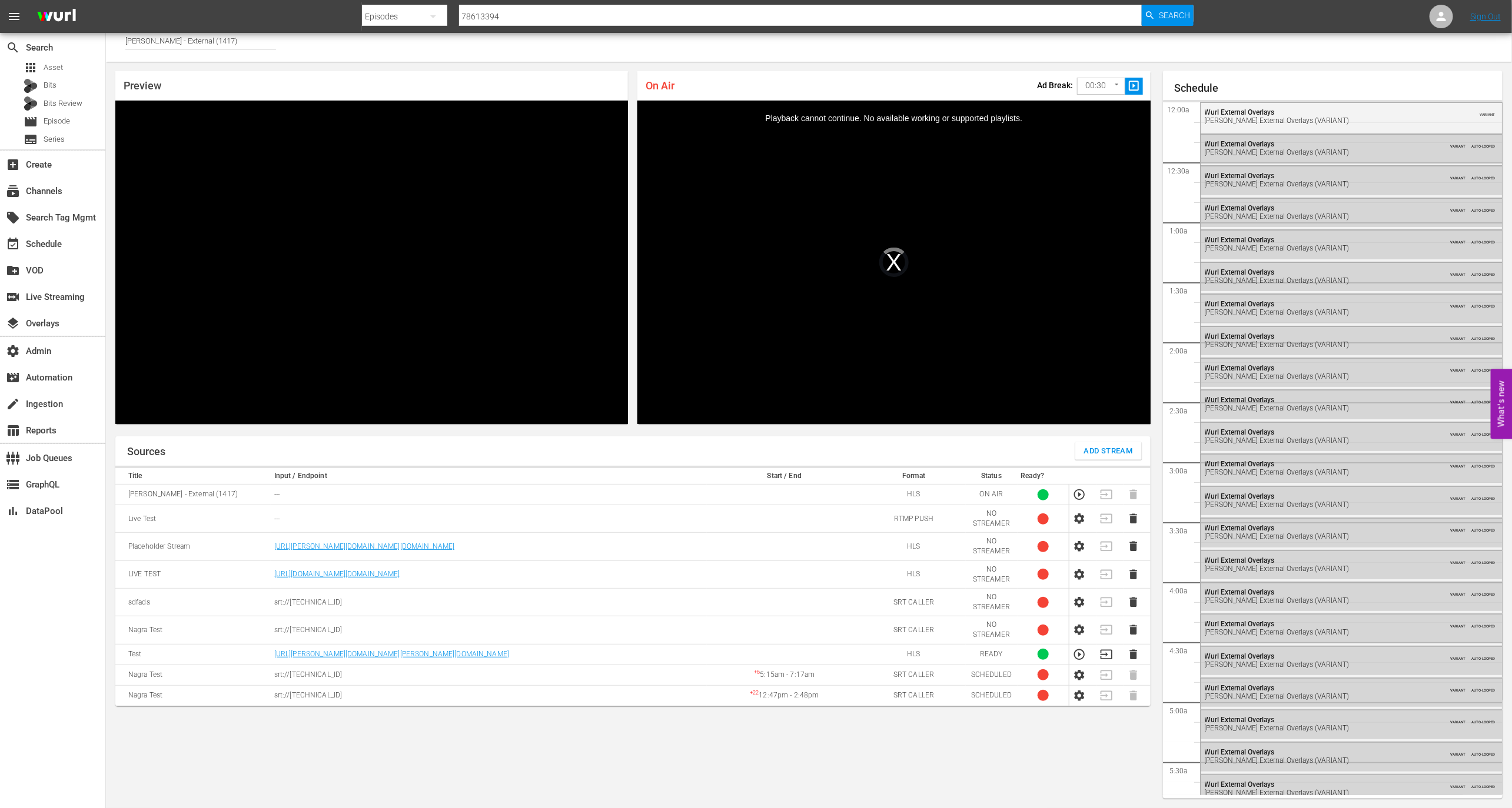
scroll to position [1777, 0]
